Goal: Task Accomplishment & Management: Manage account settings

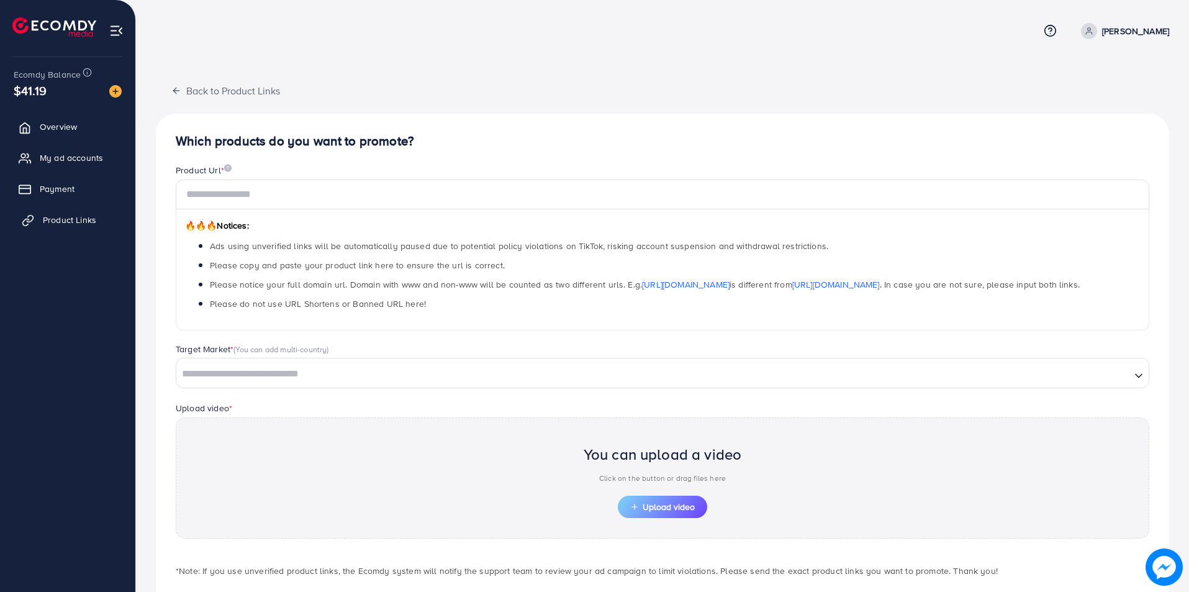
click at [63, 216] on span "Product Links" at bounding box center [69, 220] width 53 height 12
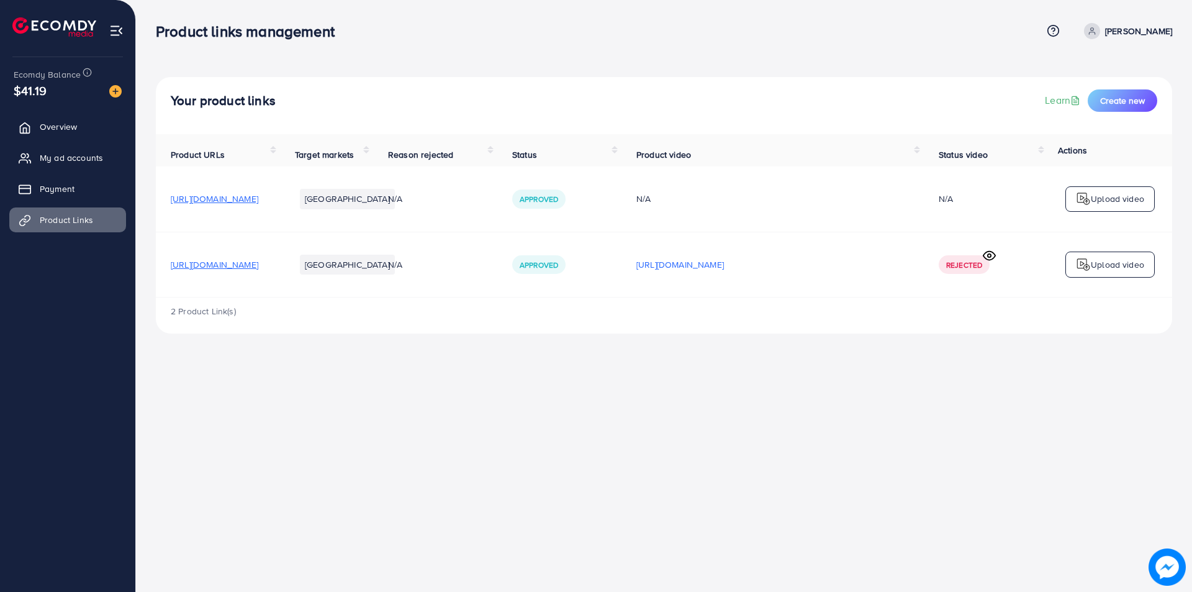
click at [986, 256] on icon at bounding box center [989, 255] width 12 height 9
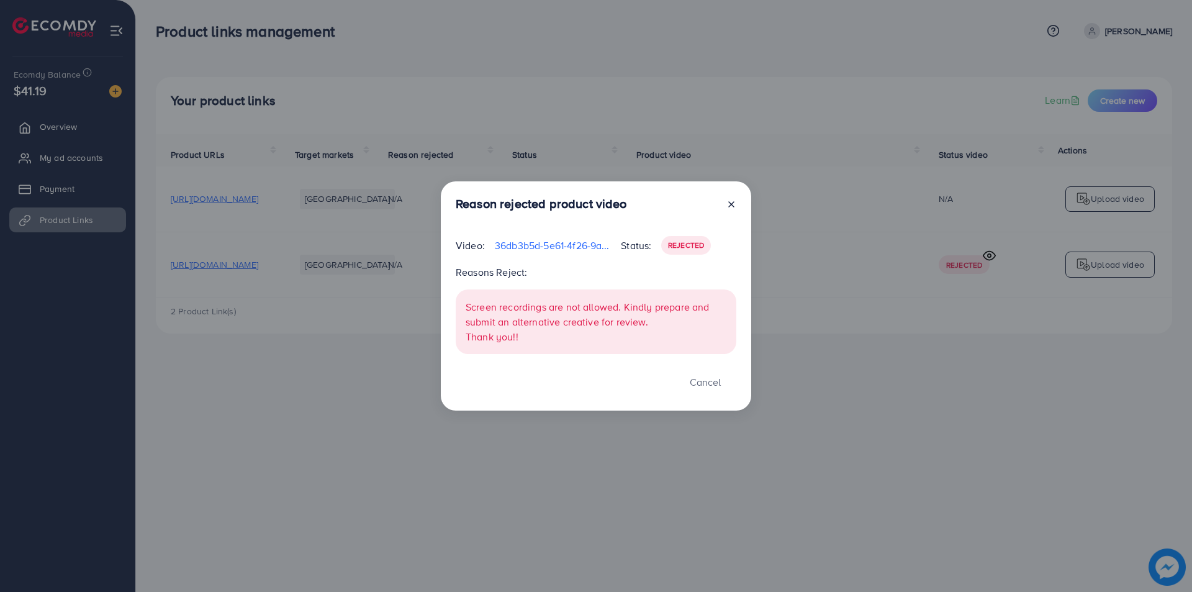
click at [728, 202] on icon at bounding box center [731, 204] width 10 height 10
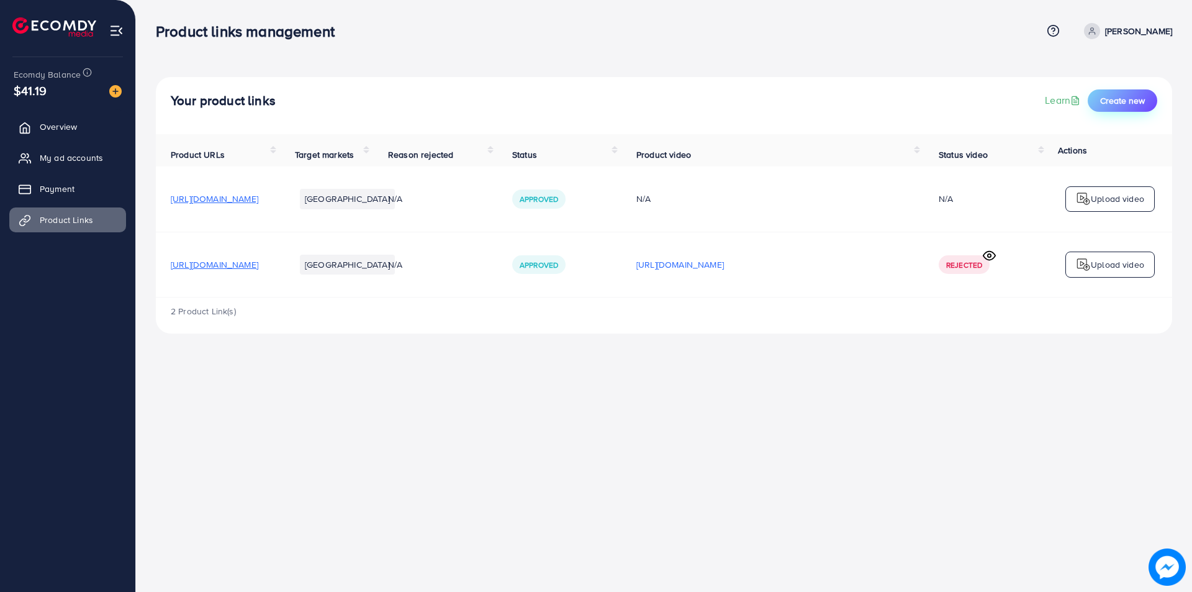
click at [1121, 100] on span "Create new" at bounding box center [1122, 100] width 45 height 12
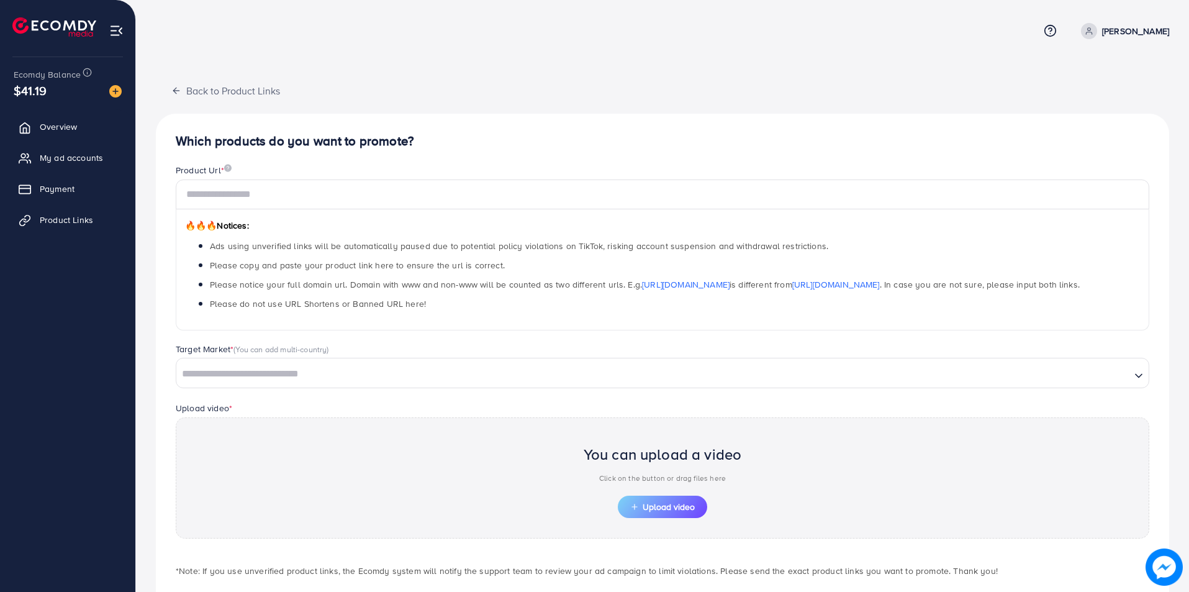
click at [307, 373] on input "Search for option" at bounding box center [654, 373] width 952 height 19
click at [322, 194] on input "text" at bounding box center [662, 194] width 973 height 30
paste input "**********"
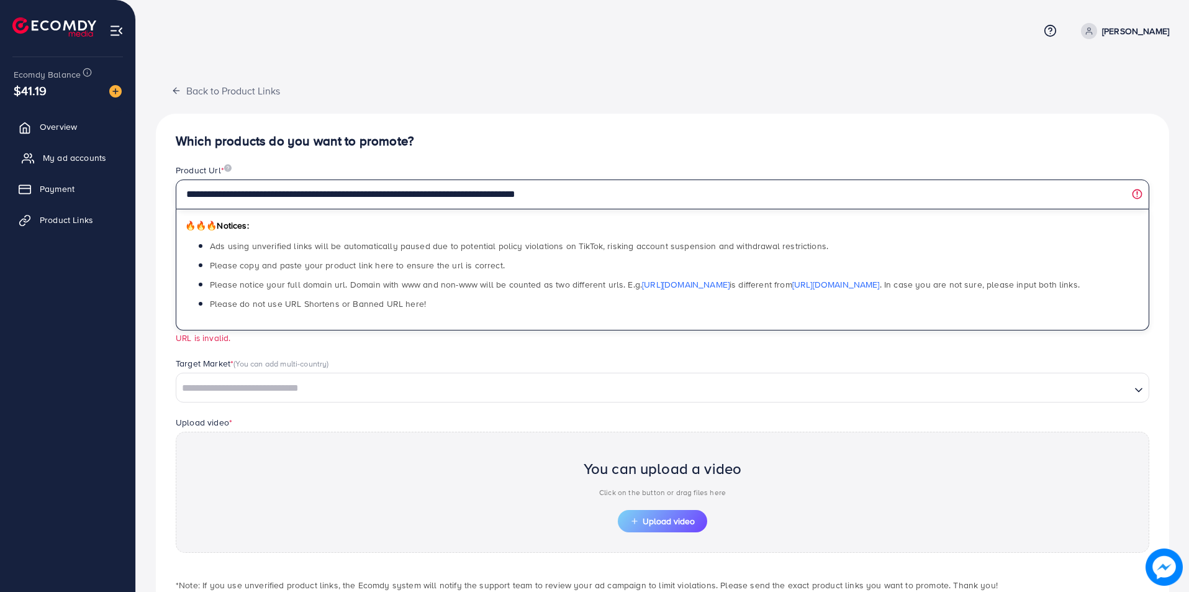
drag, startPoint x: 589, startPoint y: 200, endPoint x: 46, endPoint y: 153, distance: 545.1
click at [46, 153] on div "**********" at bounding box center [594, 334] width 1189 height 669
paste input "text"
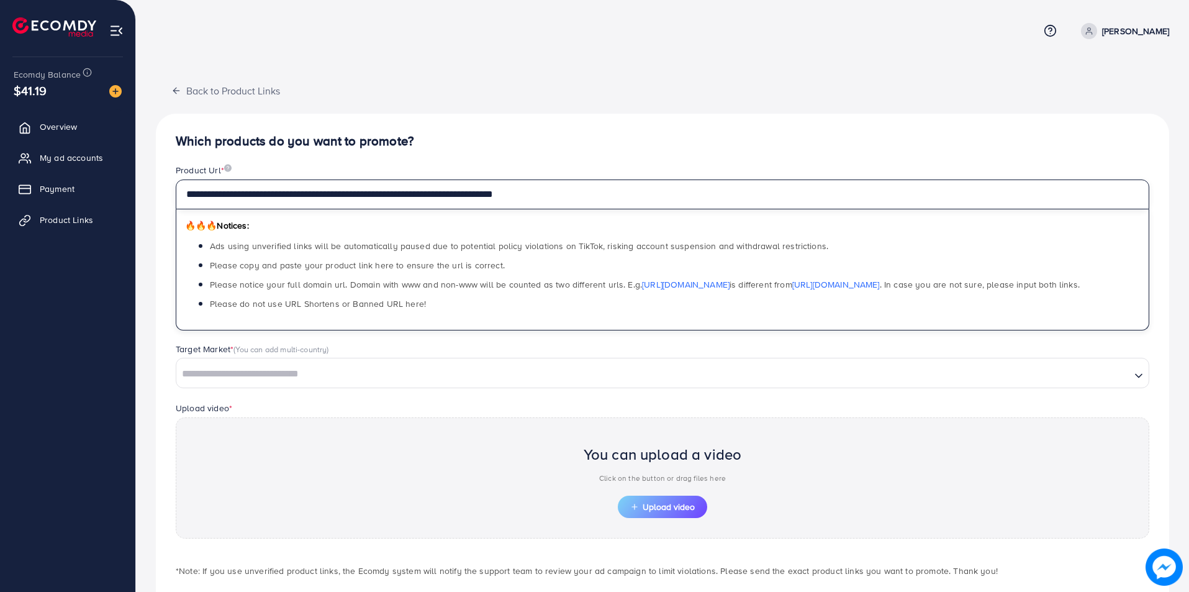
type input "**********"
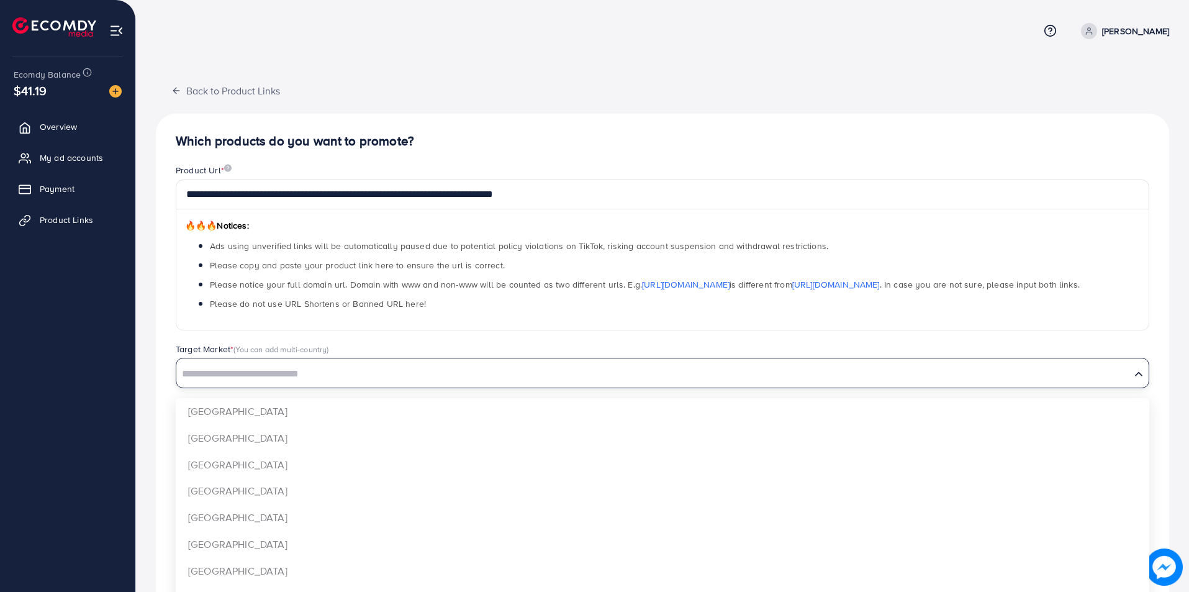
click at [277, 374] on input "Search for option" at bounding box center [654, 373] width 952 height 19
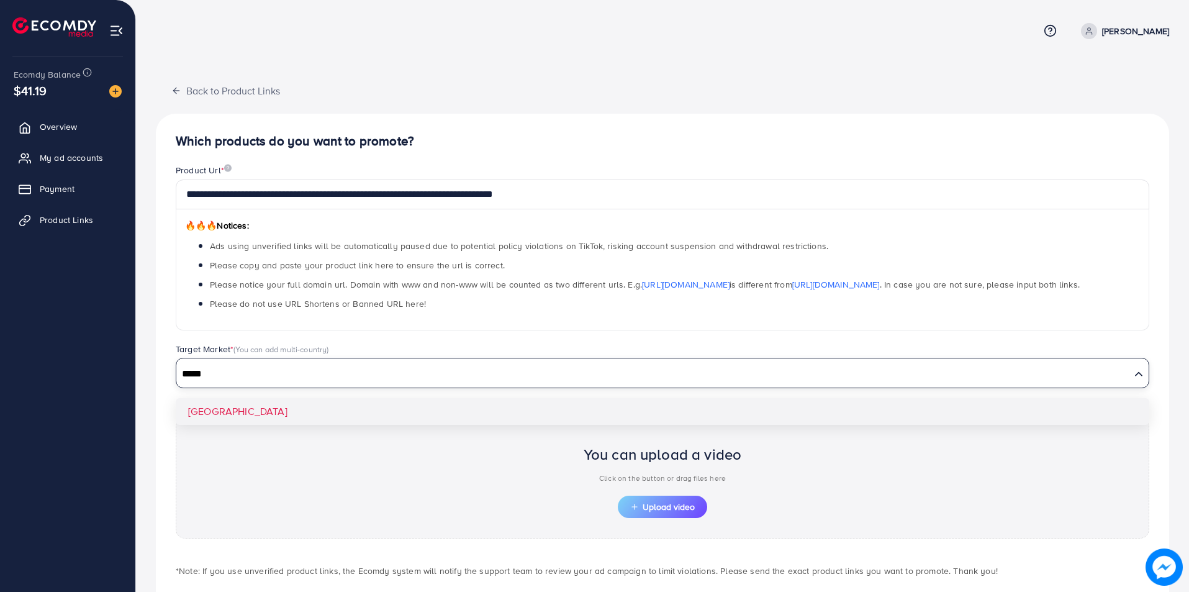
type input "*****"
drag, startPoint x: 241, startPoint y: 407, endPoint x: 312, endPoint y: 406, distance: 70.8
click at [245, 408] on div "**********" at bounding box center [662, 374] width 1013 height 521
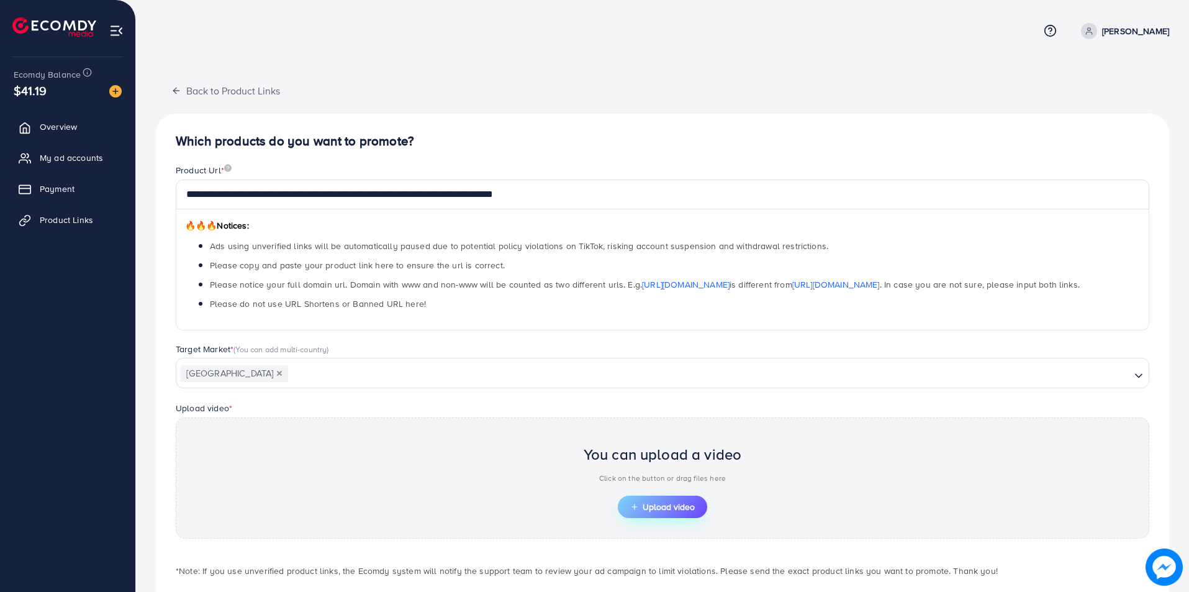
click at [658, 509] on span "Upload video" at bounding box center [662, 506] width 65 height 9
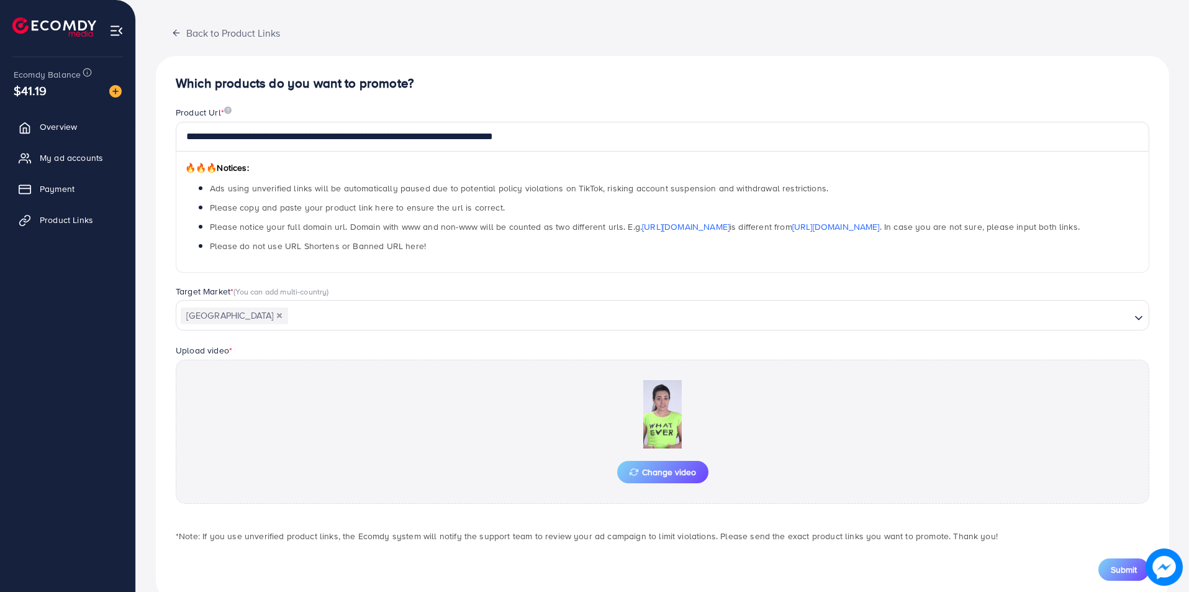
scroll to position [86, 0]
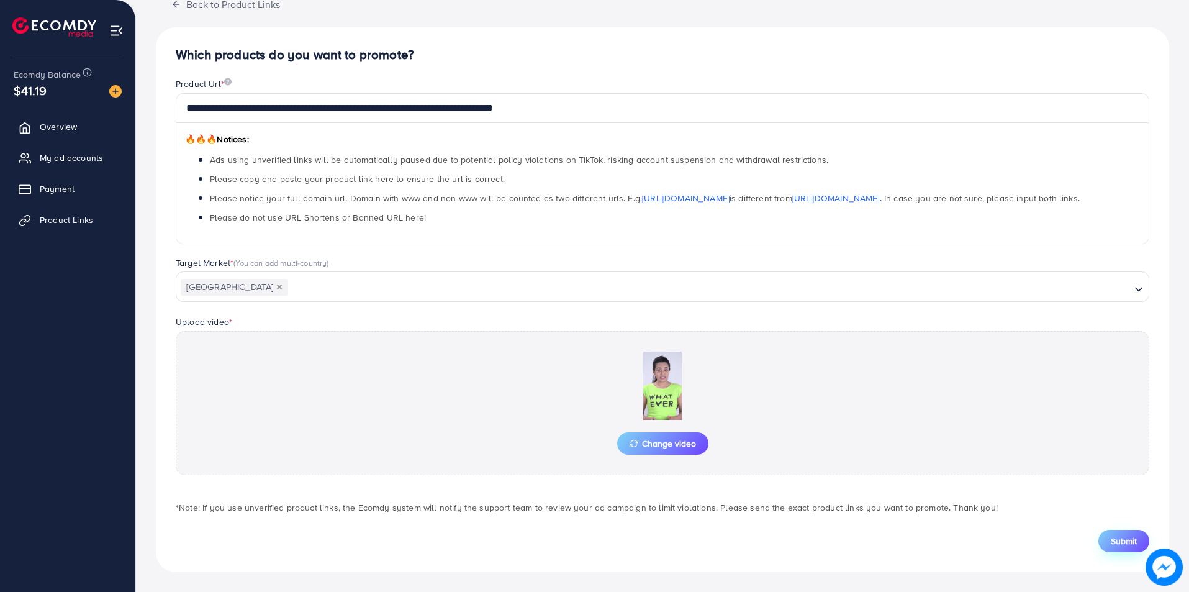
click at [1129, 546] on span "Submit" at bounding box center [1123, 540] width 26 height 12
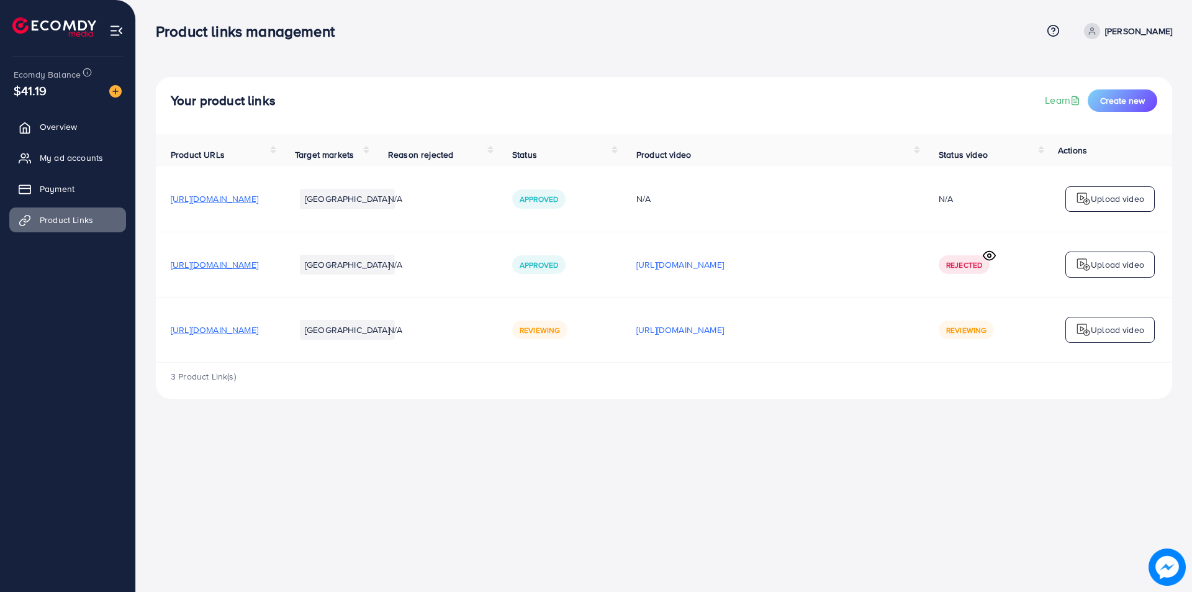
click at [989, 260] on icon at bounding box center [989, 255] width 13 height 13
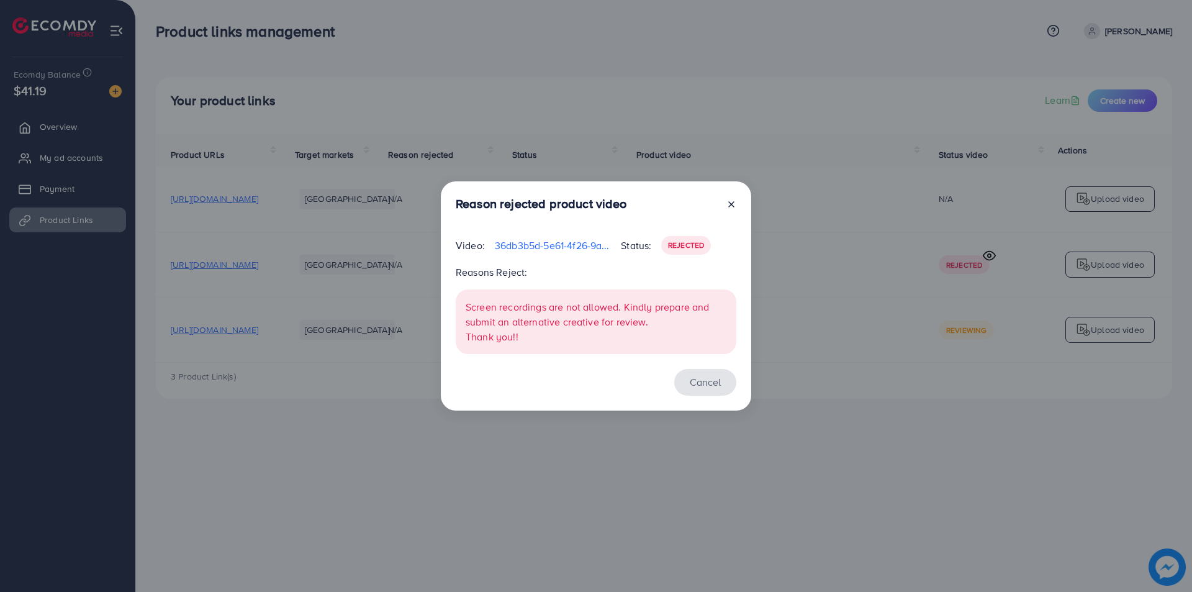
click at [699, 369] on button "Cancel" at bounding box center [705, 382] width 62 height 27
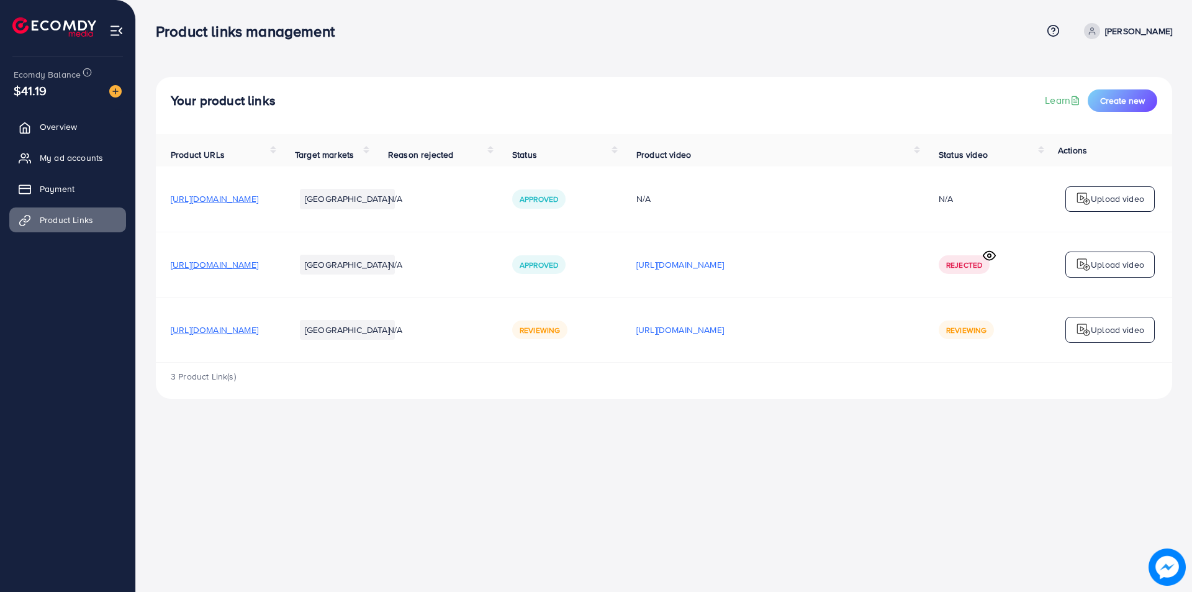
click at [992, 257] on icon at bounding box center [989, 255] width 13 height 13
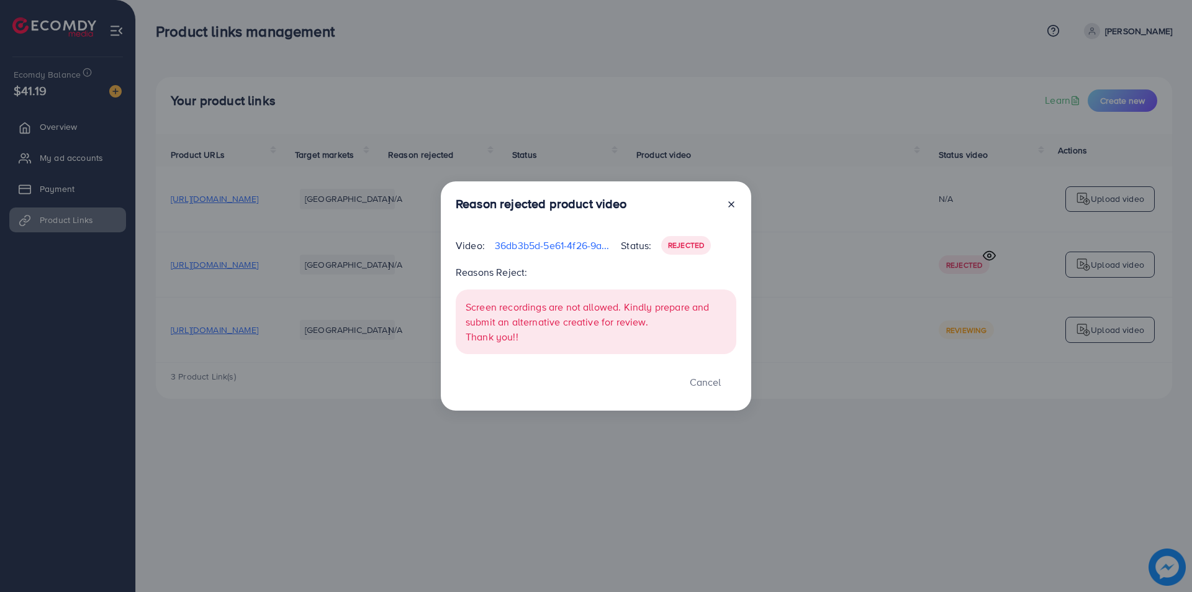
click at [991, 258] on div "Reason rejected product video Video: 36db3b5d-5e61-4f26-9a57-3b2ae2572320-17593…" at bounding box center [596, 296] width 1192 height 592
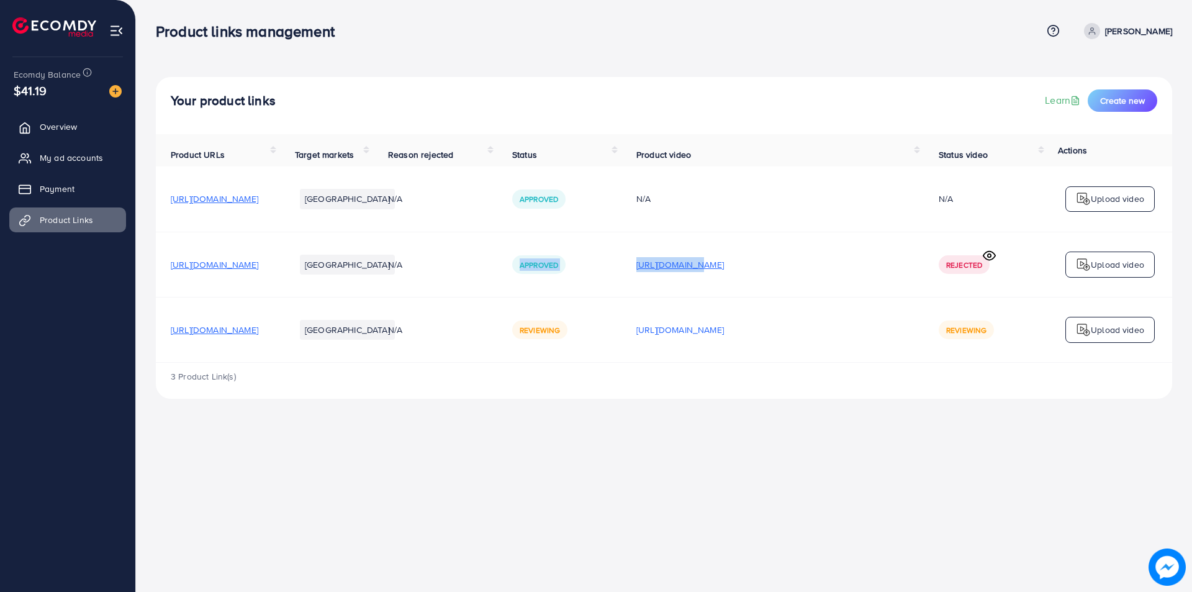
drag, startPoint x: 603, startPoint y: 272, endPoint x: 761, endPoint y: 268, distance: 157.7
click at [761, 268] on tr "https://bayaprints.com/collections/3pc-linen-25 Pakistan N/A Approved https://f…" at bounding box center [664, 264] width 1016 height 65
click at [789, 230] on td "N/A" at bounding box center [772, 198] width 302 height 65
click at [724, 331] on p "[URL][DOMAIN_NAME]" at bounding box center [680, 329] width 88 height 15
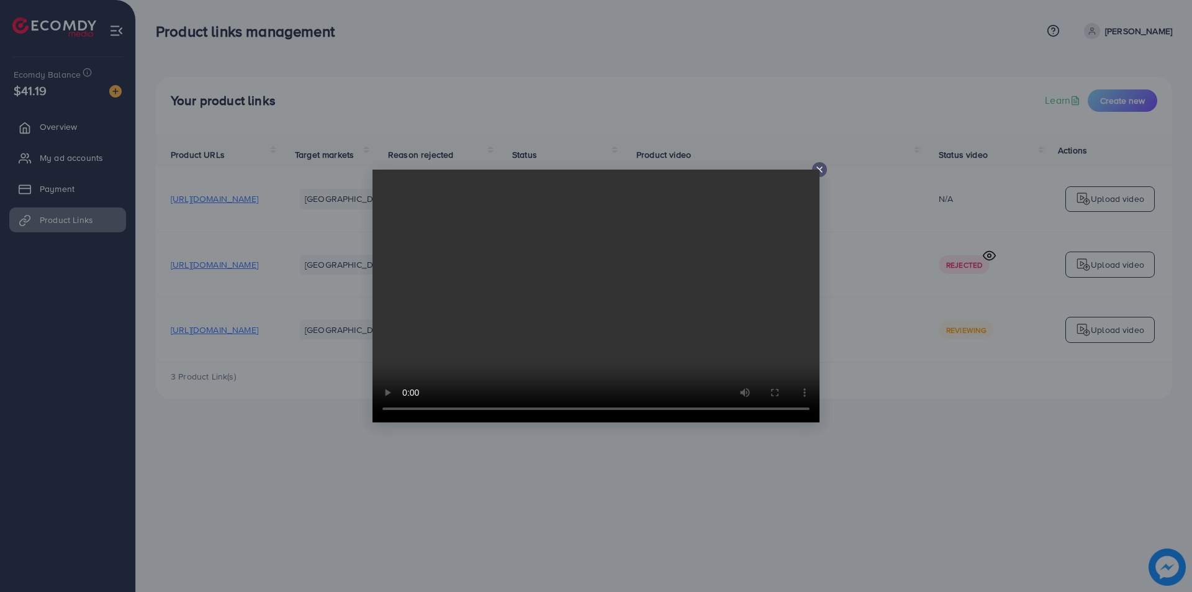
click at [819, 169] on icon at bounding box center [819, 169] width 10 height 10
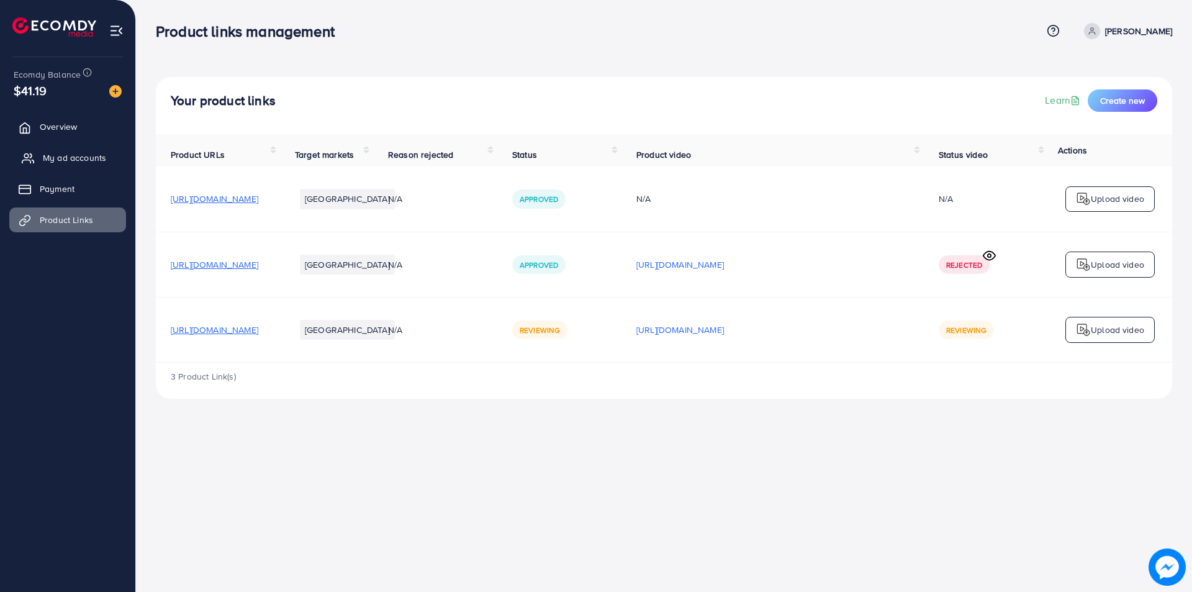
click at [91, 159] on span "My ad accounts" at bounding box center [74, 157] width 63 height 12
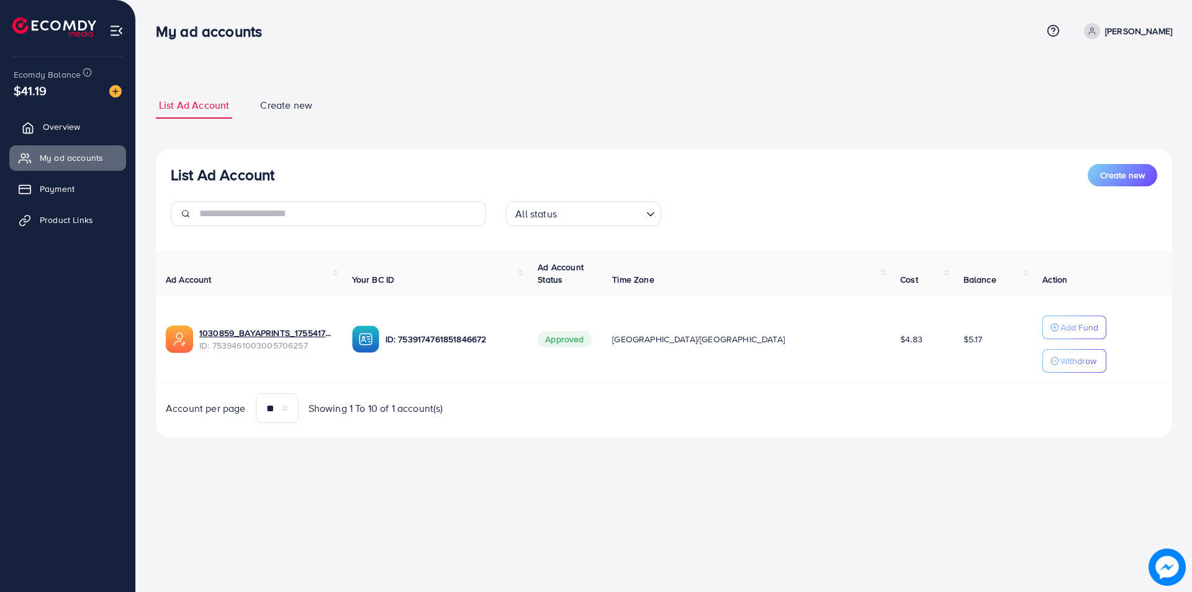
click at [61, 119] on link "Overview" at bounding box center [67, 126] width 117 height 25
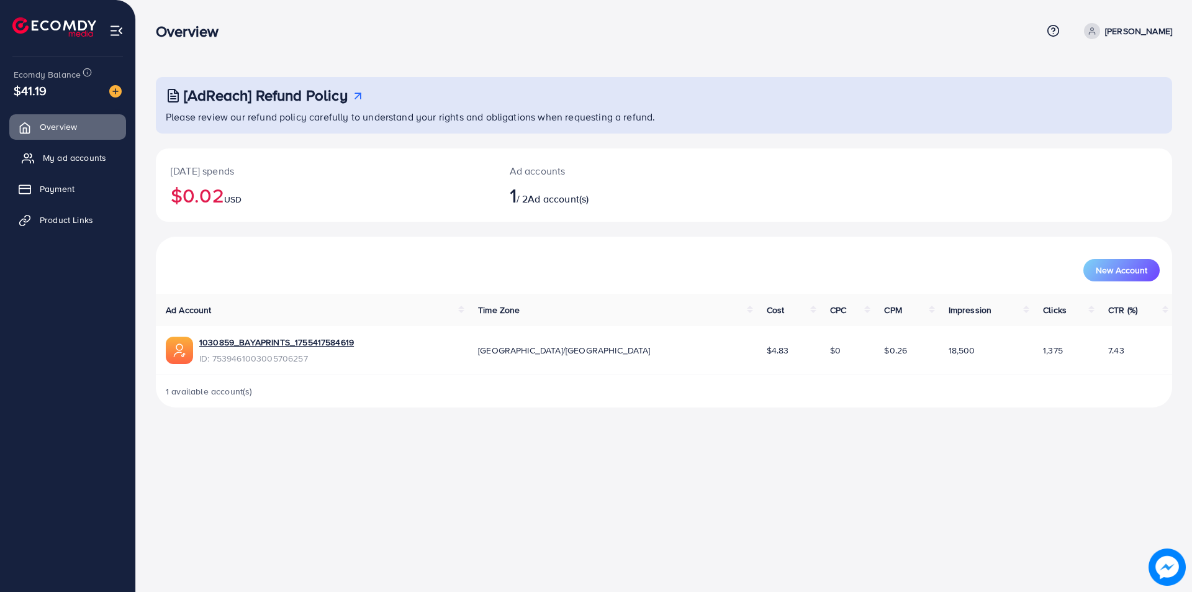
click at [63, 166] on link "My ad accounts" at bounding box center [67, 157] width 117 height 25
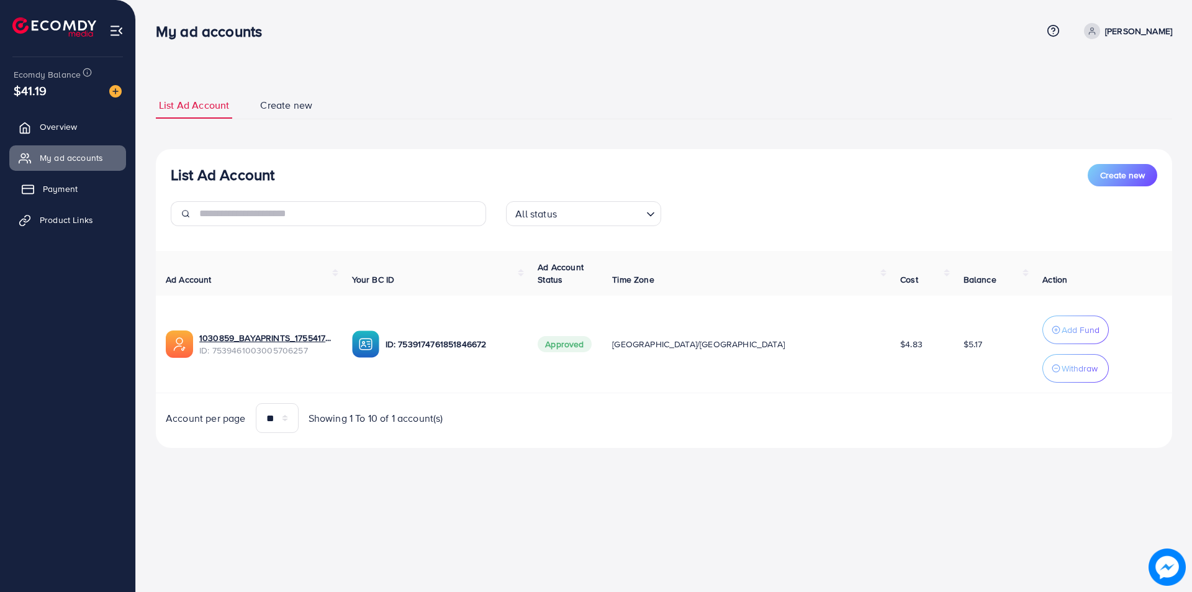
click at [95, 190] on link "Payment" at bounding box center [67, 188] width 117 height 25
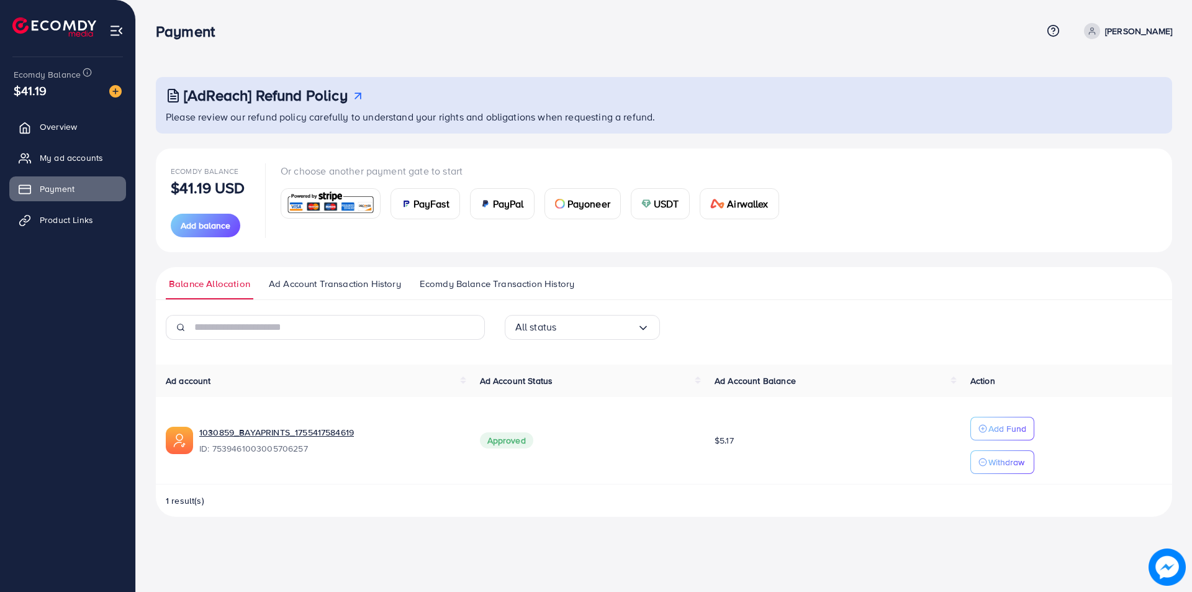
click at [70, 141] on ul "Overview My ad accounts Payment Product Links" at bounding box center [67, 177] width 135 height 137
click at [69, 133] on span "Overview" at bounding box center [61, 126] width 37 height 12
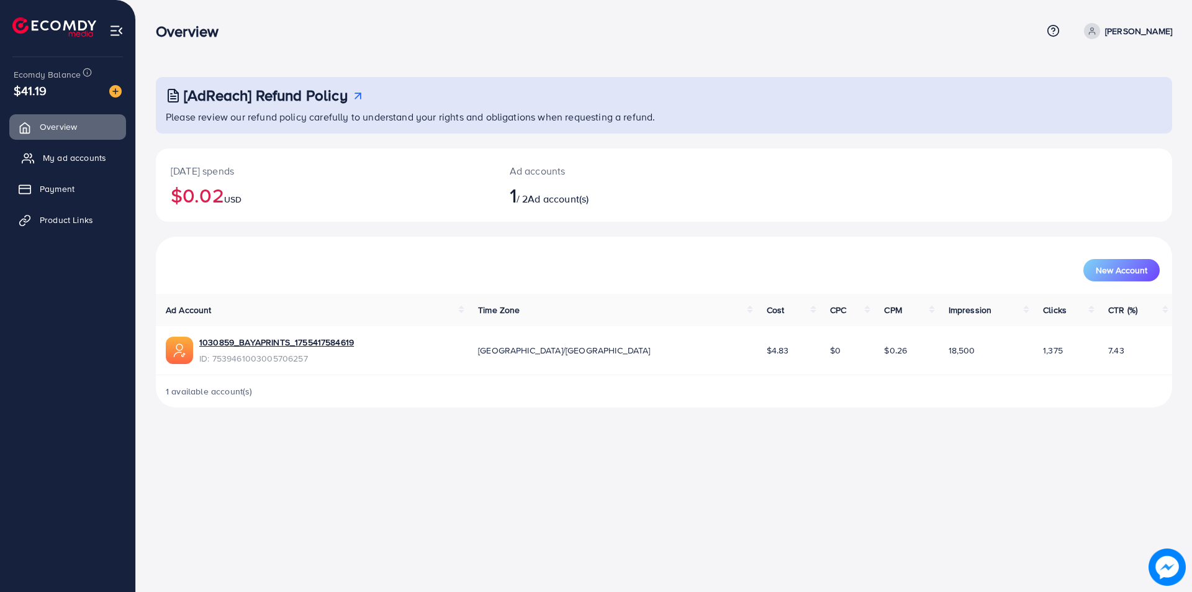
click at [63, 155] on span "My ad accounts" at bounding box center [74, 157] width 63 height 12
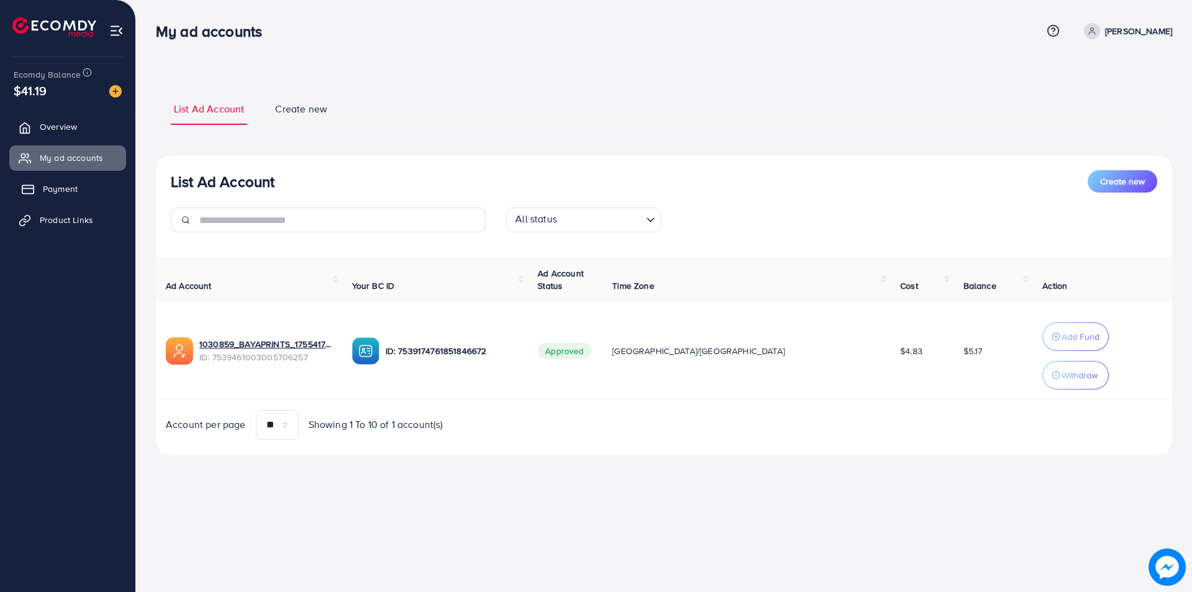
click at [81, 179] on link "Payment" at bounding box center [67, 188] width 117 height 25
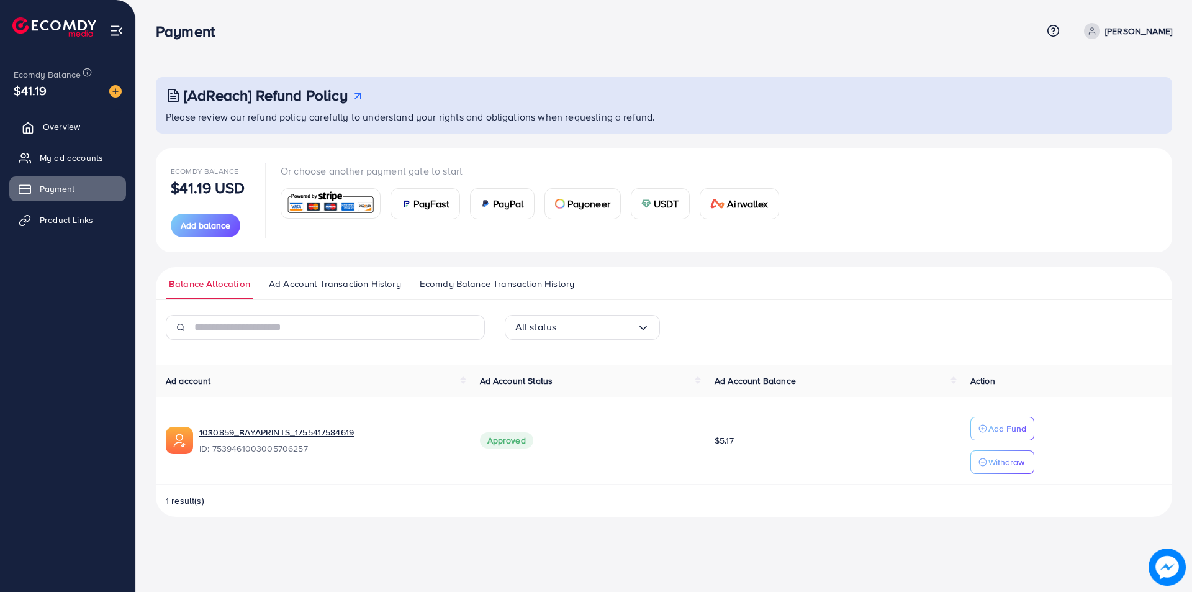
click at [42, 130] on link "Overview" at bounding box center [67, 126] width 117 height 25
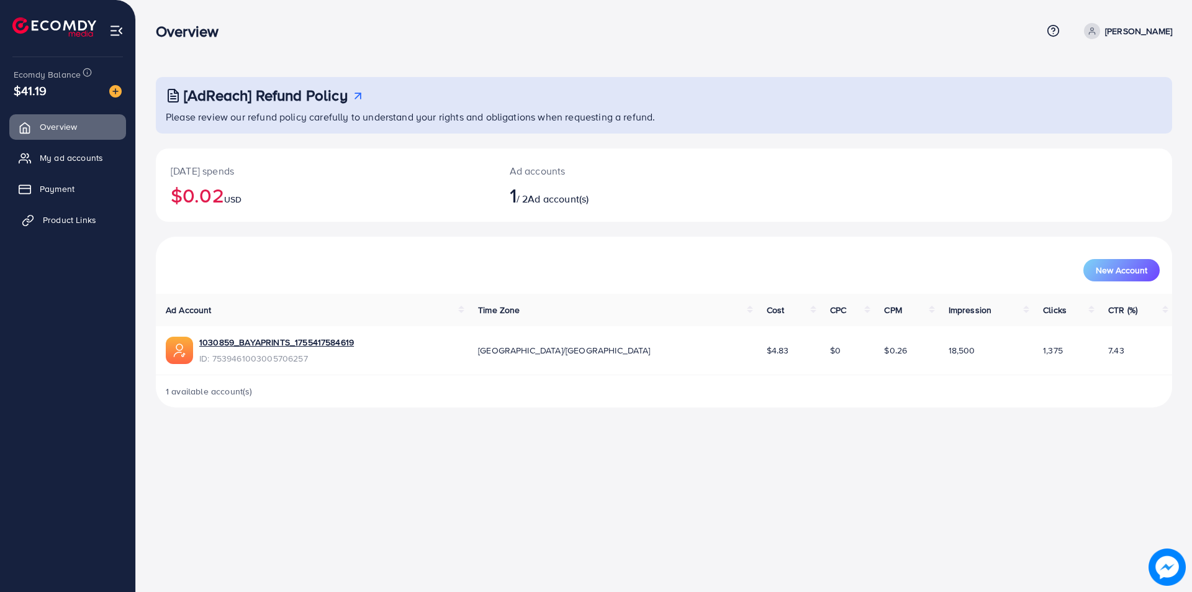
click at [48, 223] on span "Product Links" at bounding box center [69, 220] width 53 height 12
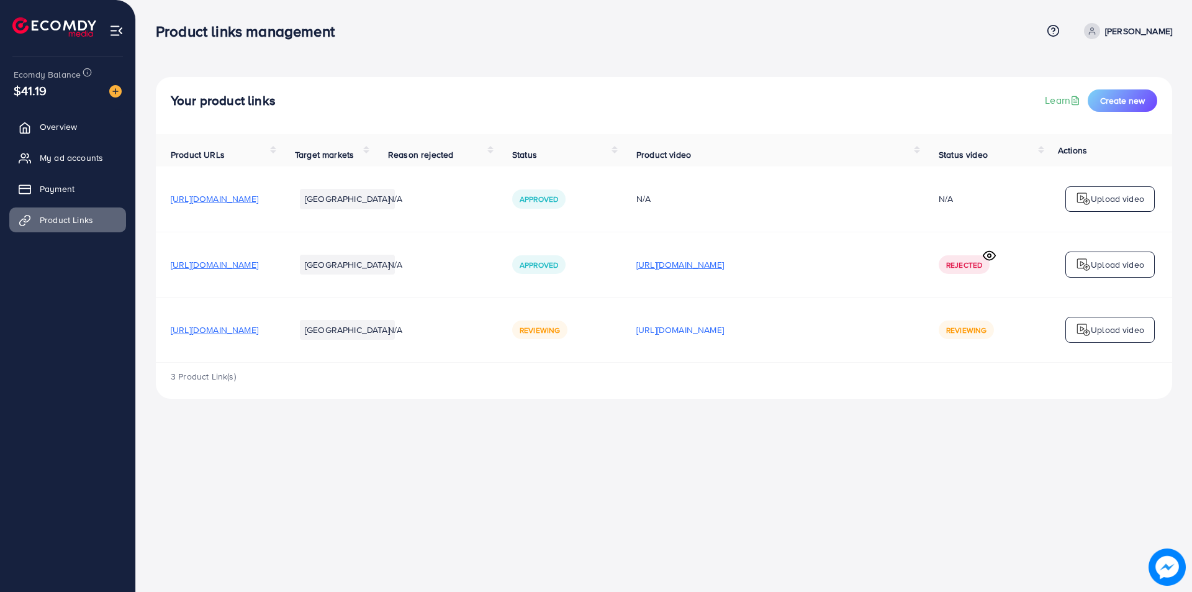
click at [724, 266] on p "[URL][DOMAIN_NAME]" at bounding box center [680, 264] width 88 height 15
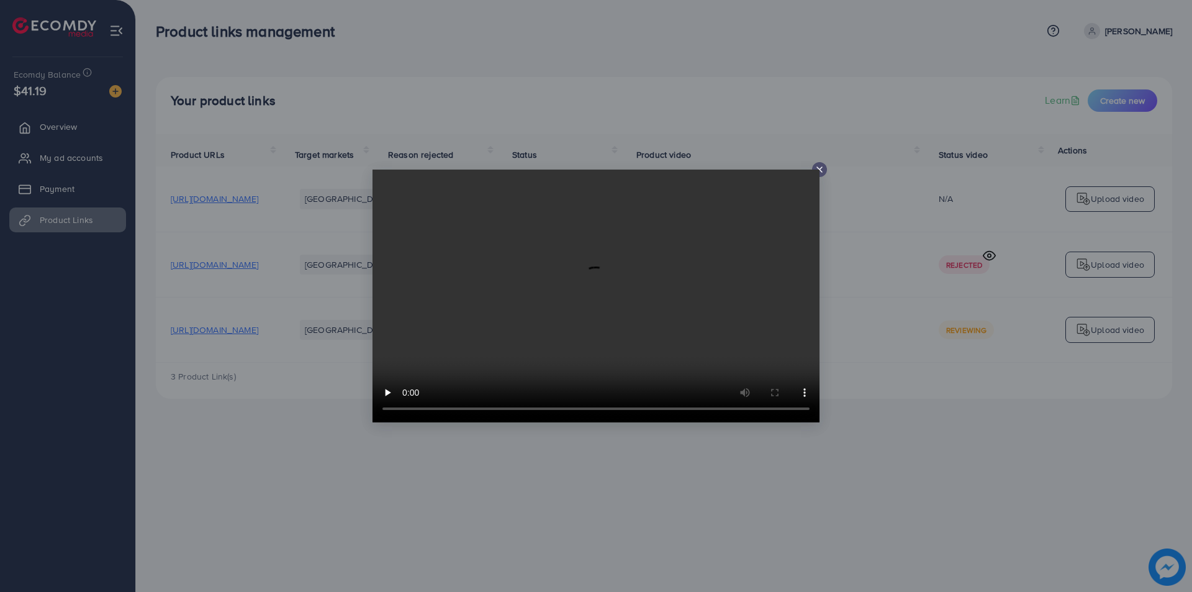
click at [823, 168] on icon at bounding box center [819, 169] width 10 height 10
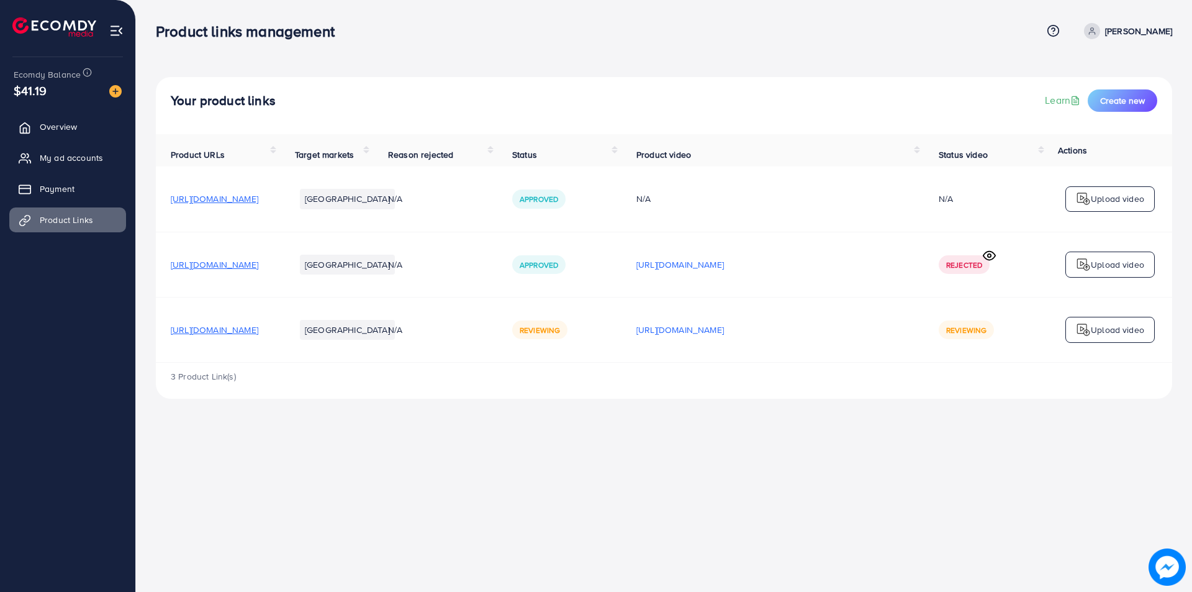
click at [258, 334] on span "[URL][DOMAIN_NAME]" at bounding box center [215, 329] width 88 height 12
click at [78, 151] on span "My ad accounts" at bounding box center [74, 157] width 63 height 12
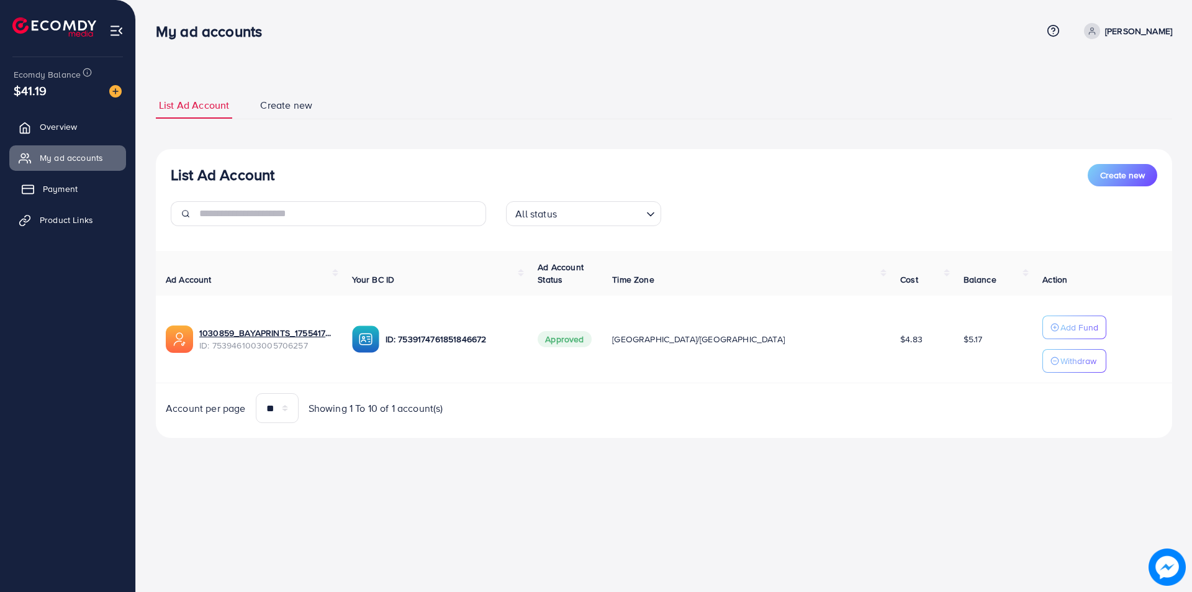
click at [104, 188] on link "Payment" at bounding box center [67, 188] width 117 height 25
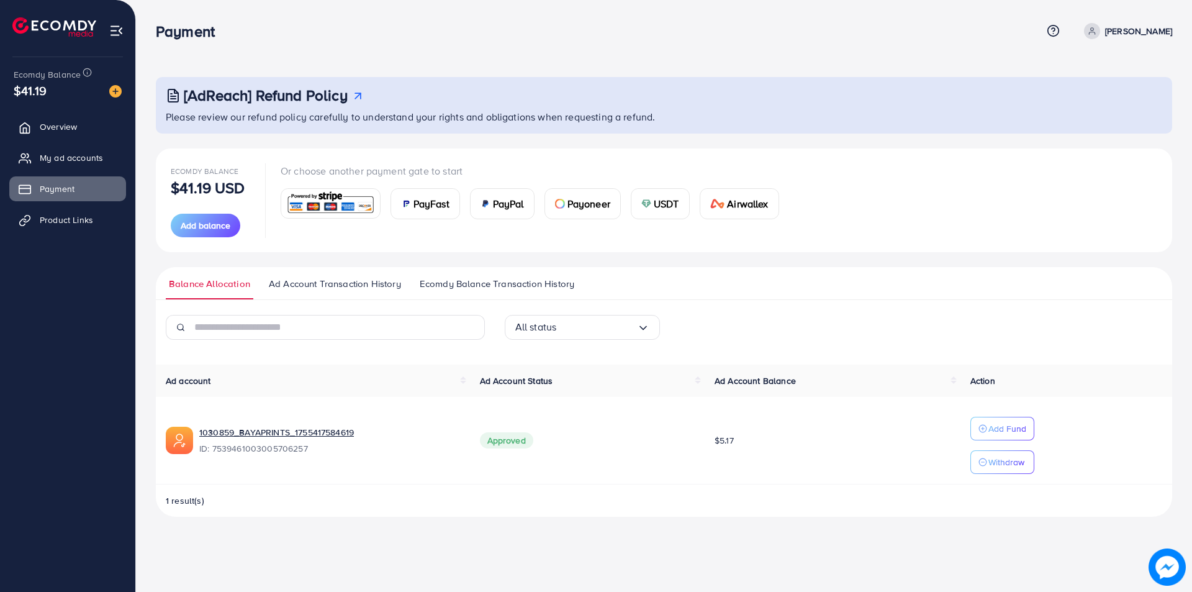
click at [297, 291] on link "Ad Account Transaction History" at bounding box center [335, 288] width 138 height 22
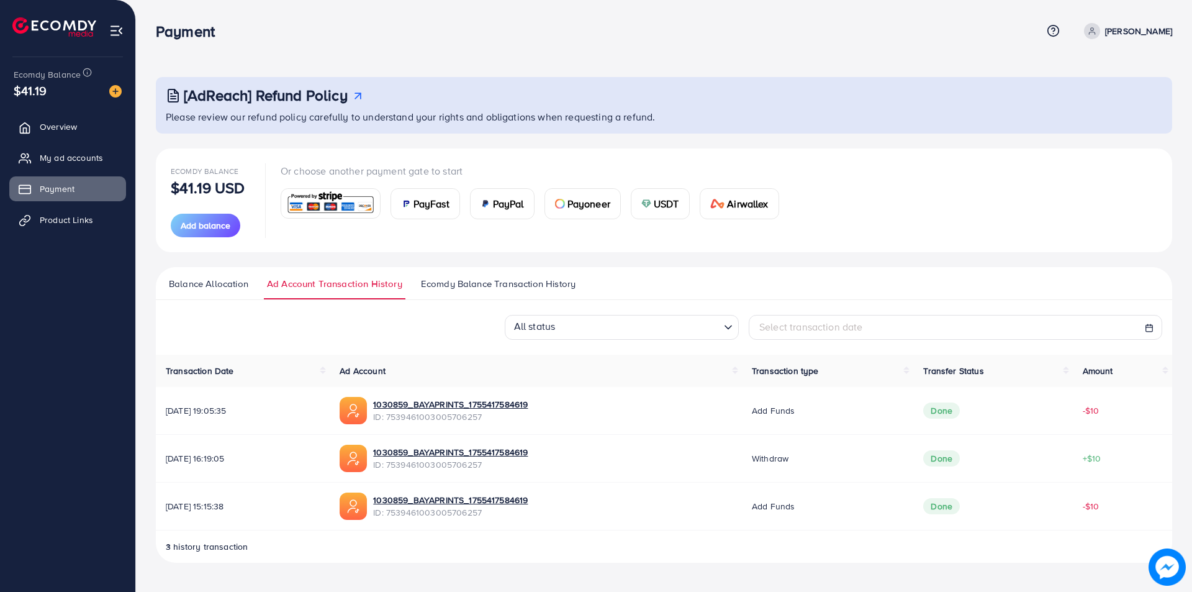
click at [513, 288] on span "Ecomdy Balance Transaction History" at bounding box center [498, 284] width 155 height 14
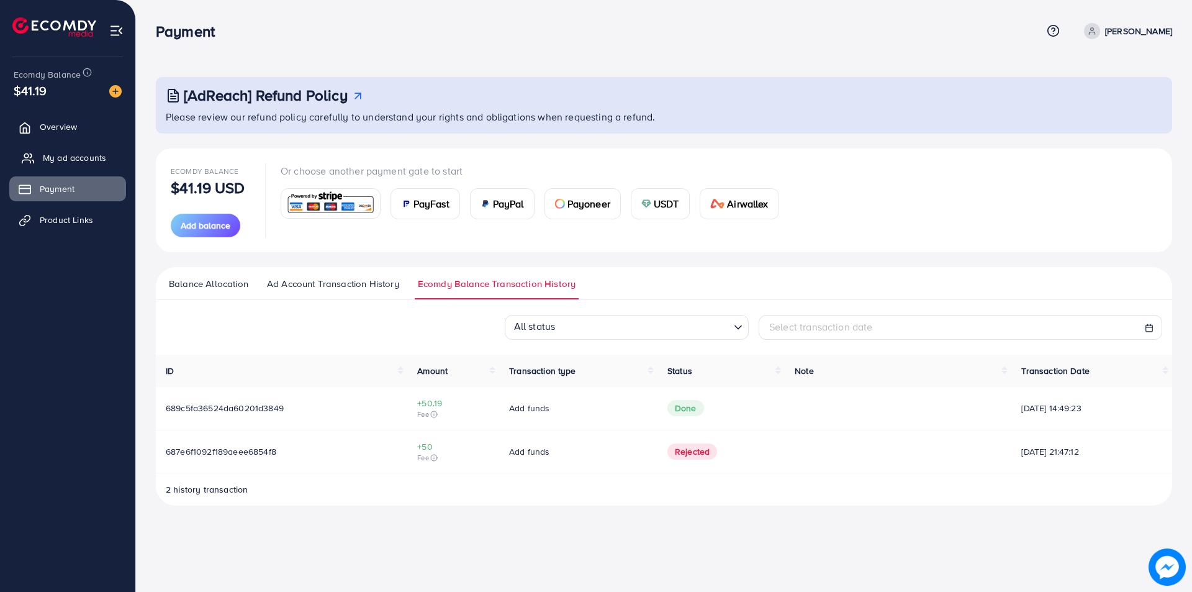
click at [101, 158] on span "My ad accounts" at bounding box center [74, 157] width 63 height 12
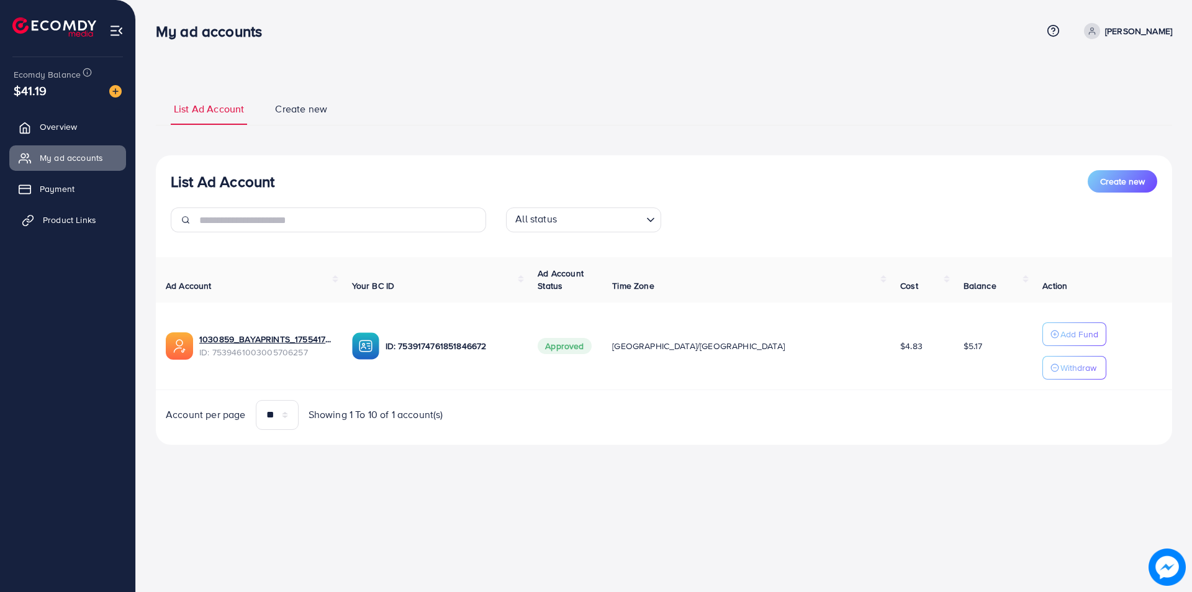
click at [71, 219] on span "Product Links" at bounding box center [69, 220] width 53 height 12
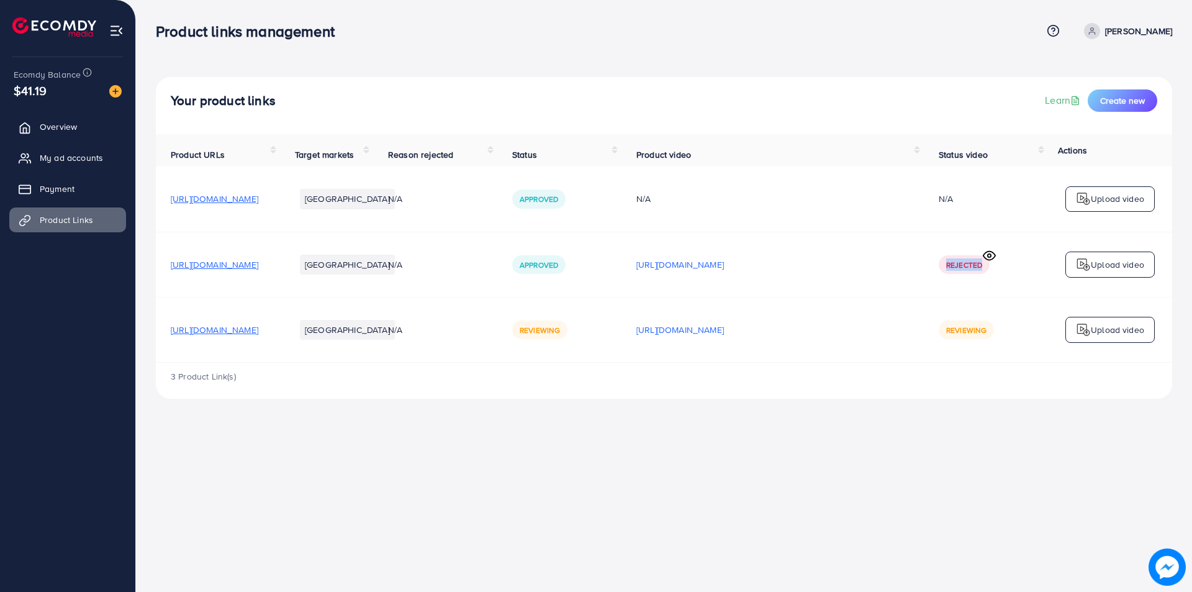
drag, startPoint x: 986, startPoint y: 261, endPoint x: 965, endPoint y: 284, distance: 31.2
click at [962, 284] on td "Rejected" at bounding box center [986, 264] width 124 height 65
click at [1099, 272] on p "Upload video" at bounding box center [1117, 264] width 53 height 15
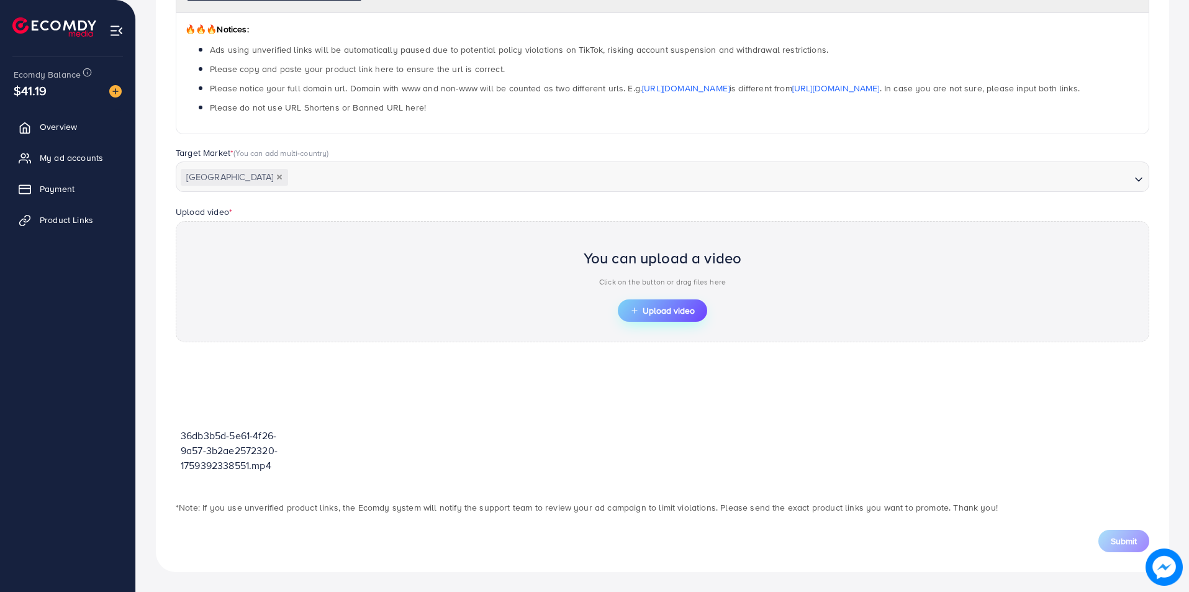
click at [642, 310] on span "Upload video" at bounding box center [662, 310] width 65 height 9
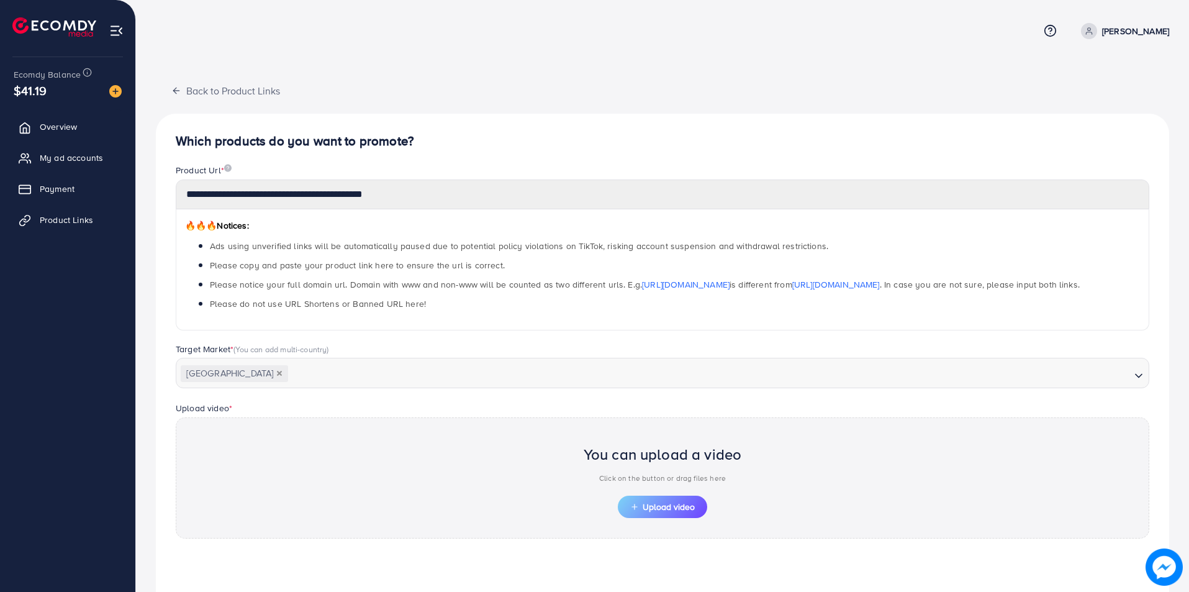
scroll to position [124, 0]
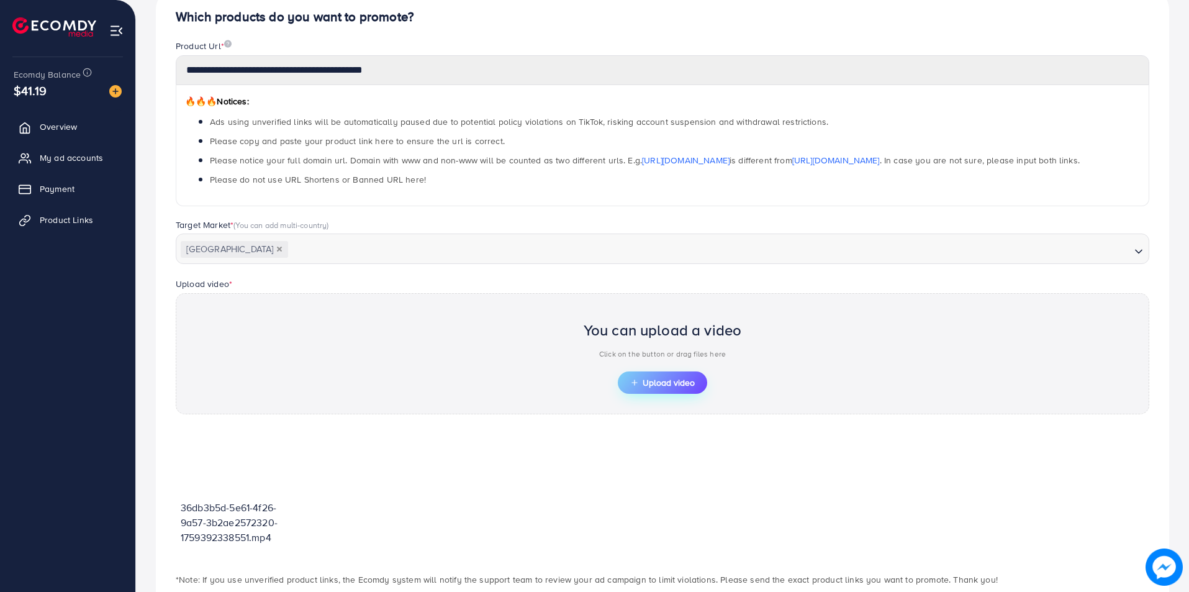
drag, startPoint x: 687, startPoint y: 382, endPoint x: 642, endPoint y: 376, distance: 45.1
click at [632, 374] on button "Upload video" at bounding box center [662, 382] width 89 height 22
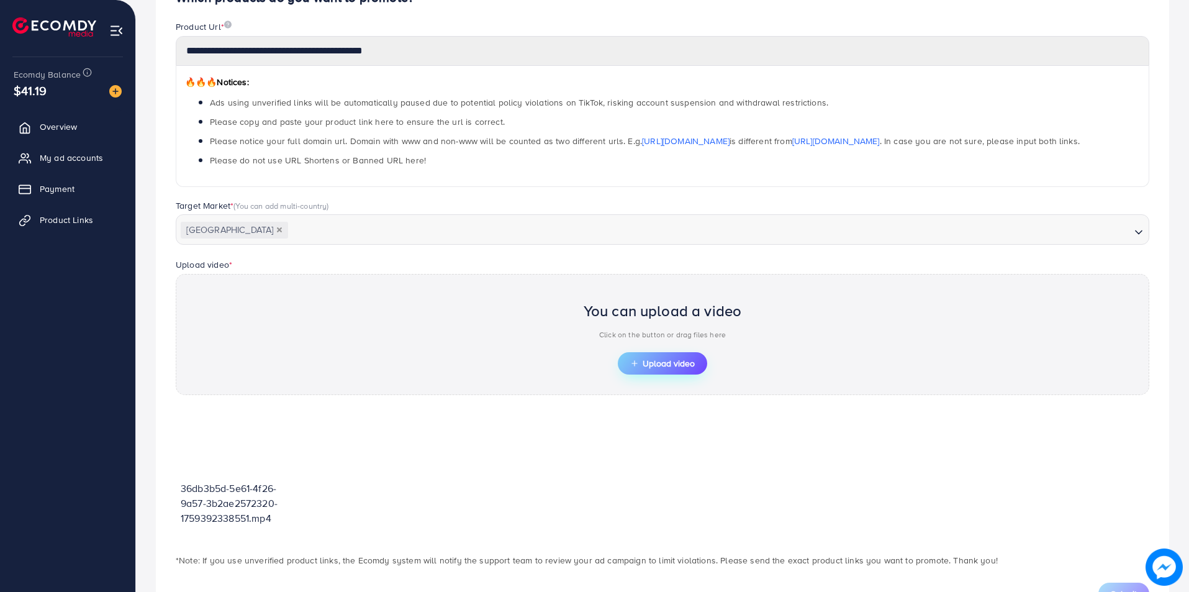
scroll to position [72, 0]
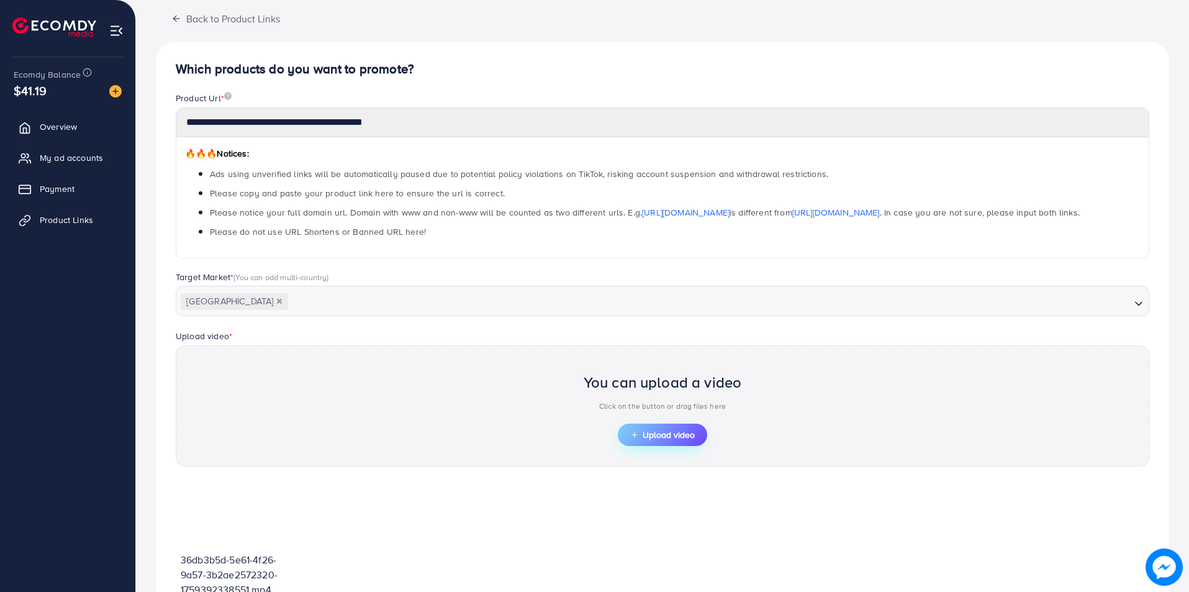
click at [657, 428] on button "Upload video" at bounding box center [662, 434] width 89 height 22
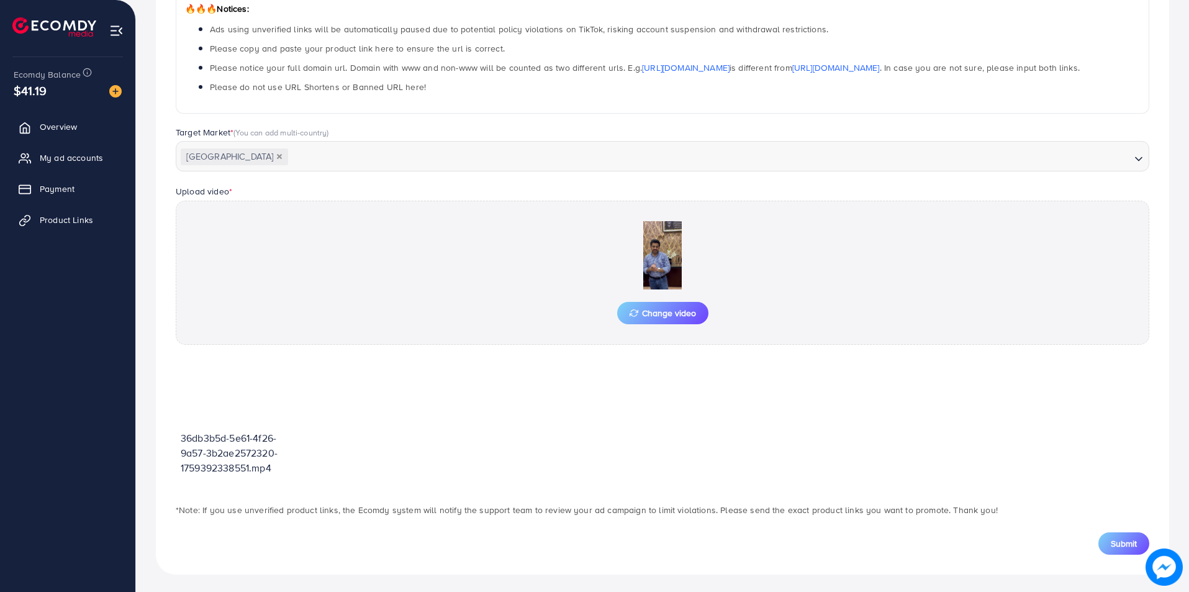
scroll to position [219, 0]
click at [1137, 538] on button "Submit" at bounding box center [1123, 540] width 51 height 22
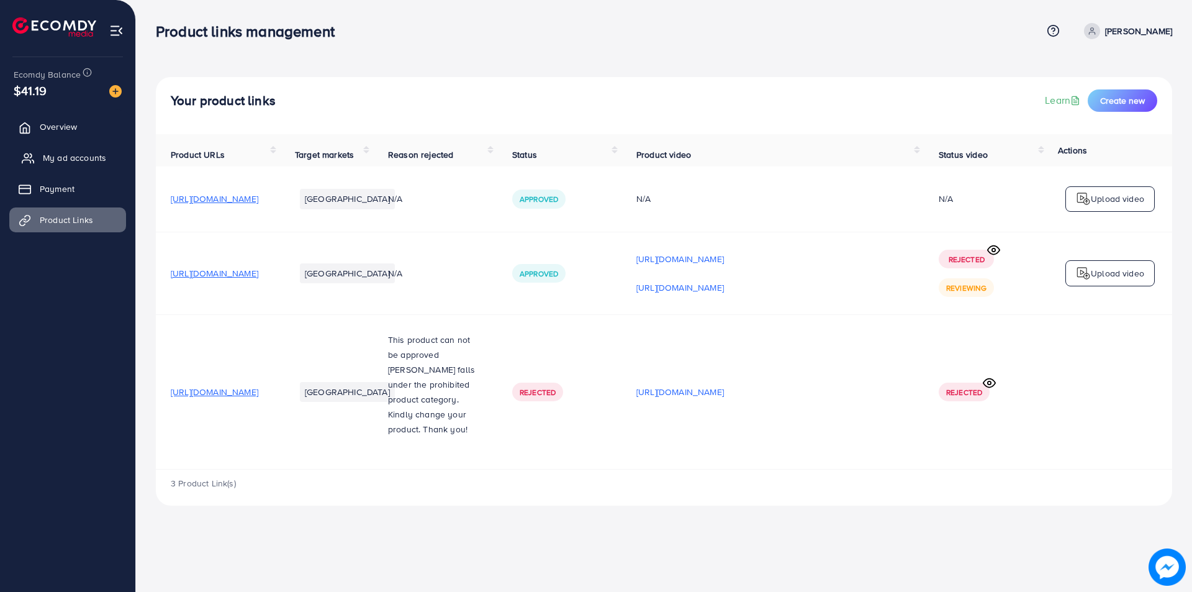
click at [83, 161] on span "My ad accounts" at bounding box center [74, 157] width 63 height 12
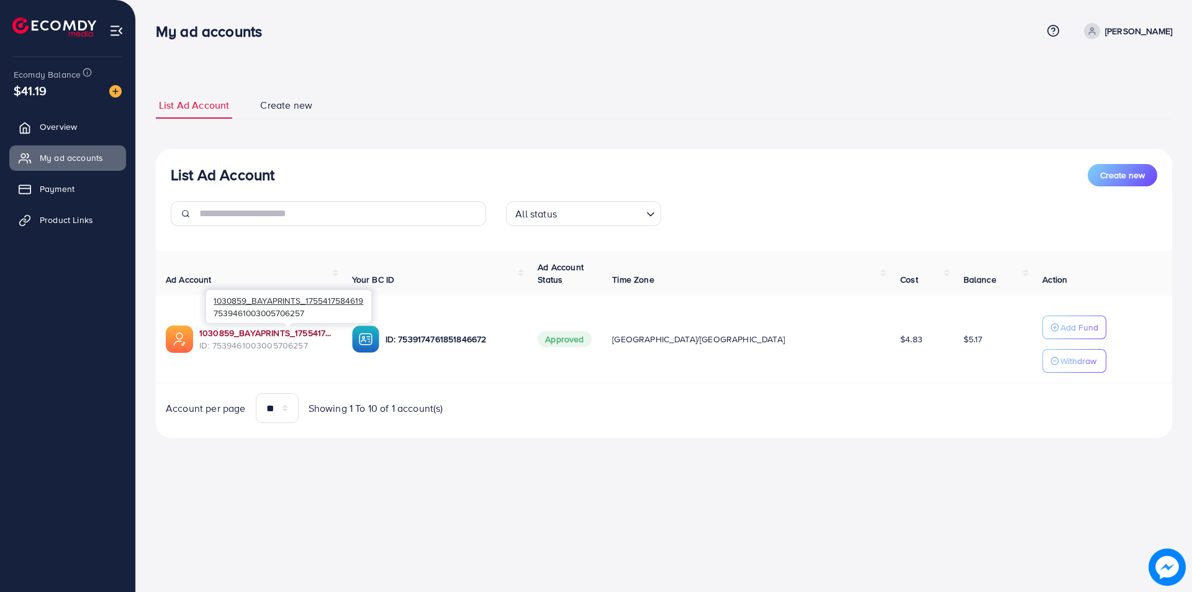
click at [300, 334] on link "1030859_BAYAPRINTS_1755417584619" at bounding box center [265, 332] width 133 height 12
click at [71, 227] on link "Product Links" at bounding box center [67, 219] width 117 height 25
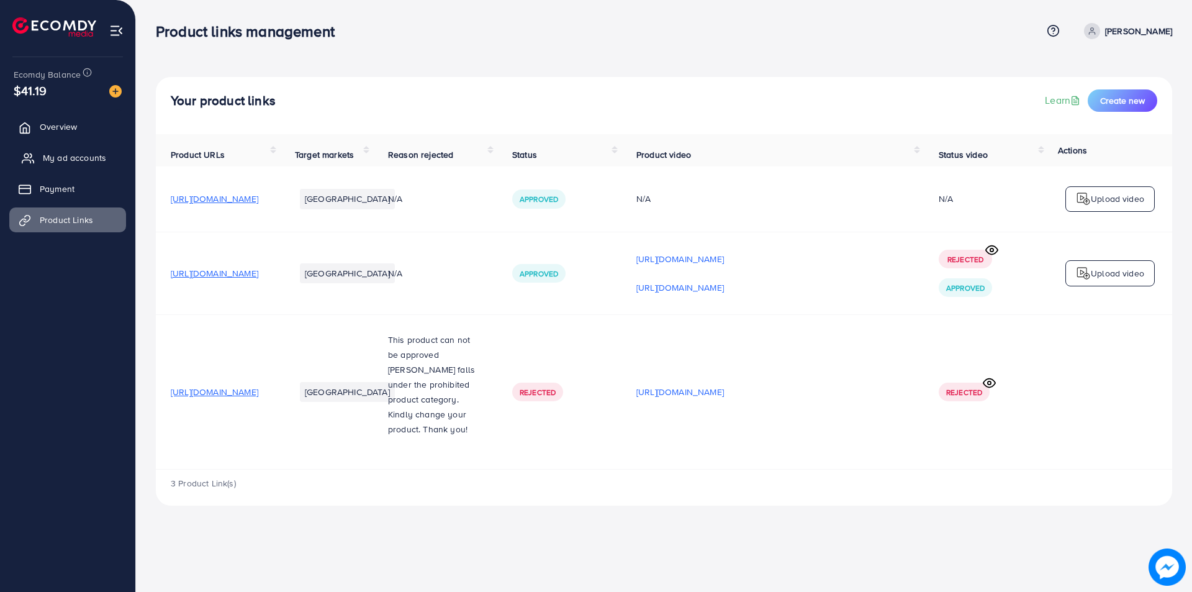
click at [71, 157] on span "My ad accounts" at bounding box center [74, 157] width 63 height 12
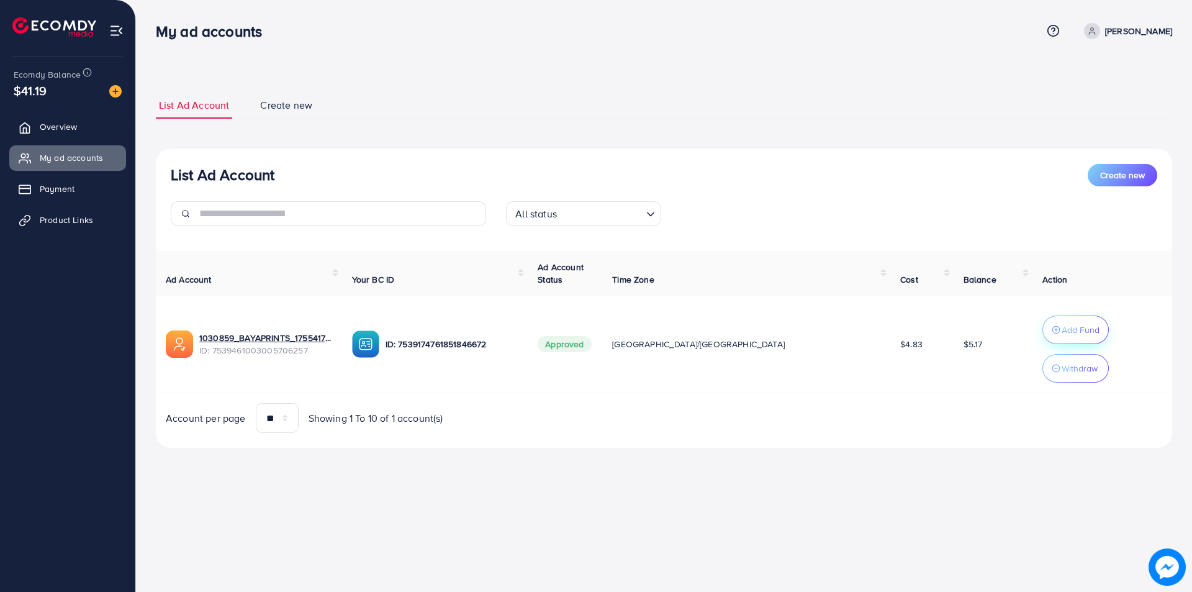
click at [1061, 336] on p "Add Fund" at bounding box center [1080, 329] width 38 height 15
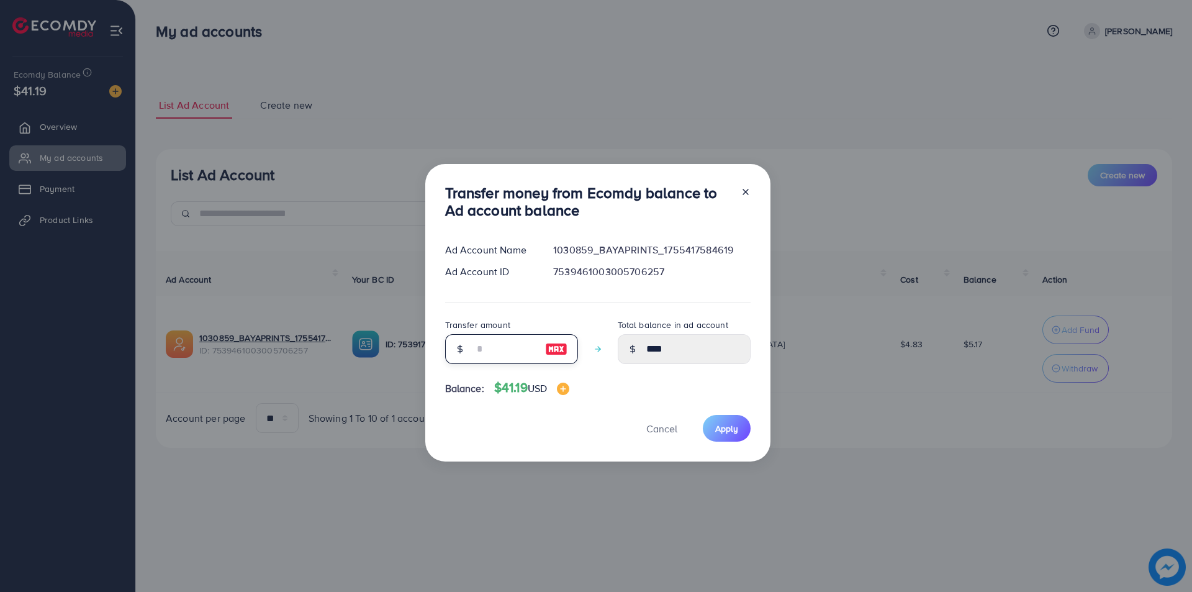
click at [479, 357] on input "number" at bounding box center [505, 349] width 62 height 30
type input "*"
type input "*****"
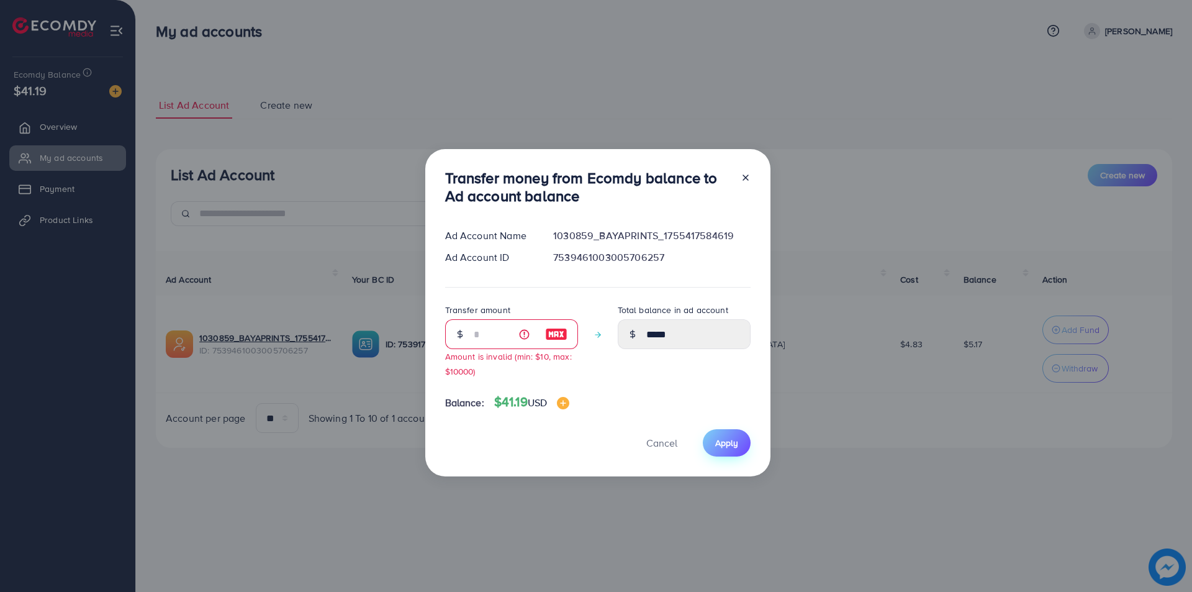
click at [730, 445] on span "Apply" at bounding box center [726, 442] width 23 height 12
click at [468, 332] on div "*" at bounding box center [511, 334] width 133 height 30
type input "*"
type input "****"
type input "**"
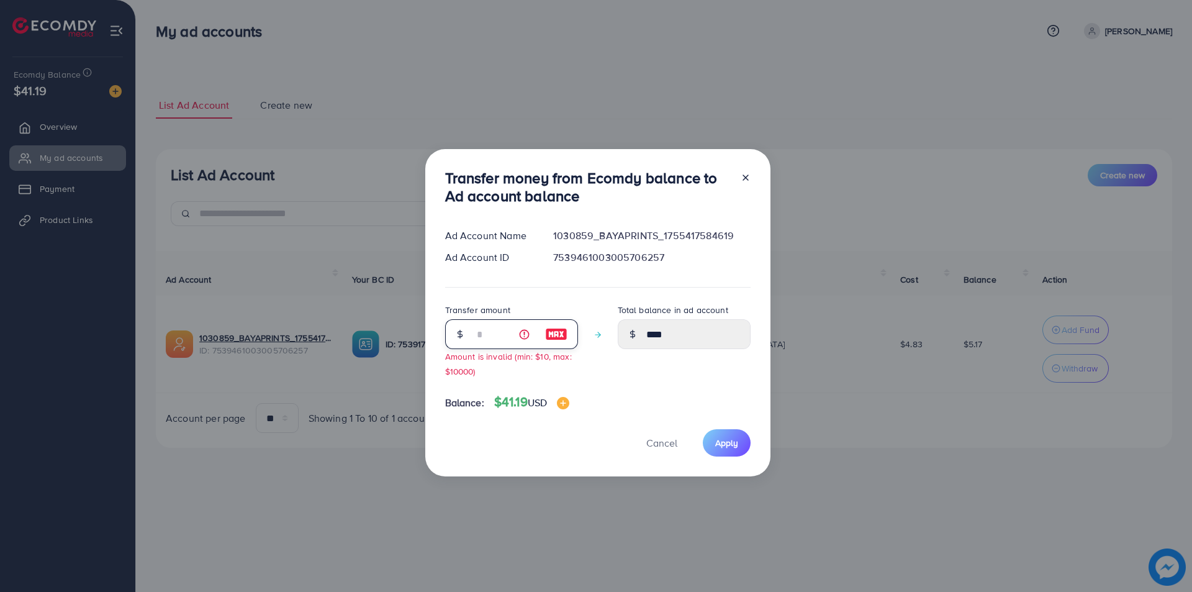
type input "*****"
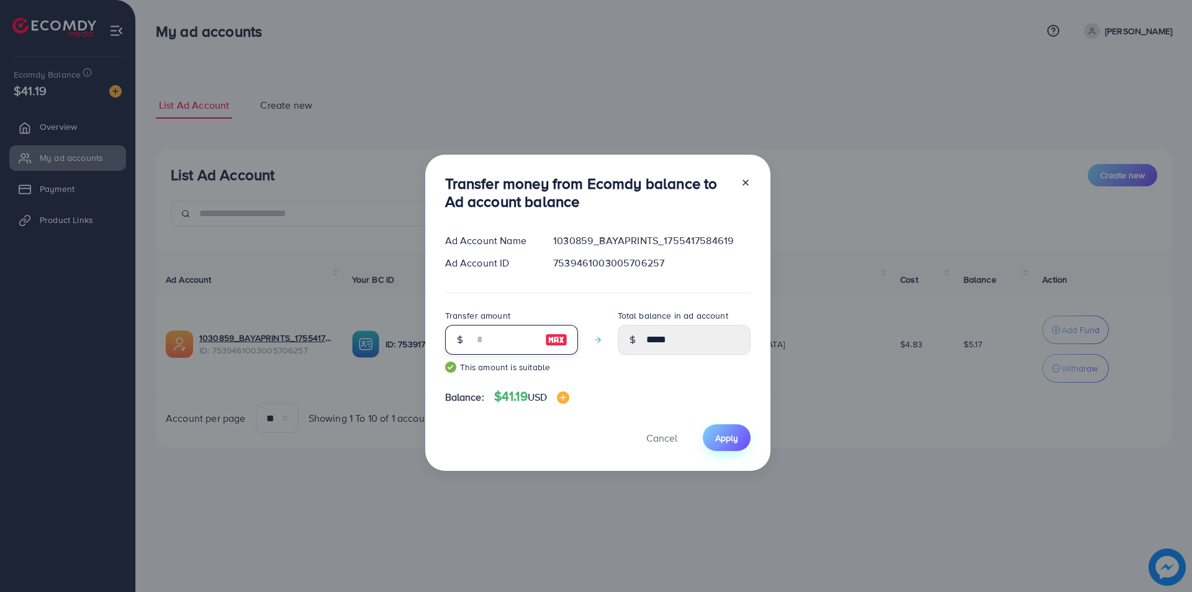
type input "**"
click at [719, 436] on span "Apply" at bounding box center [726, 437] width 23 height 12
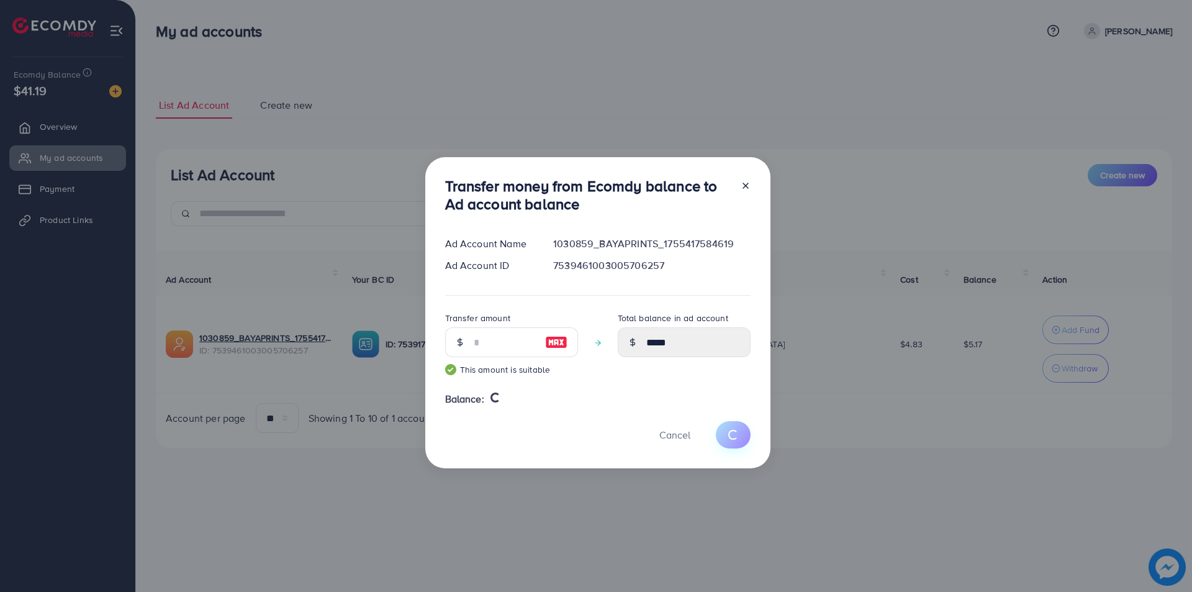
type input "****"
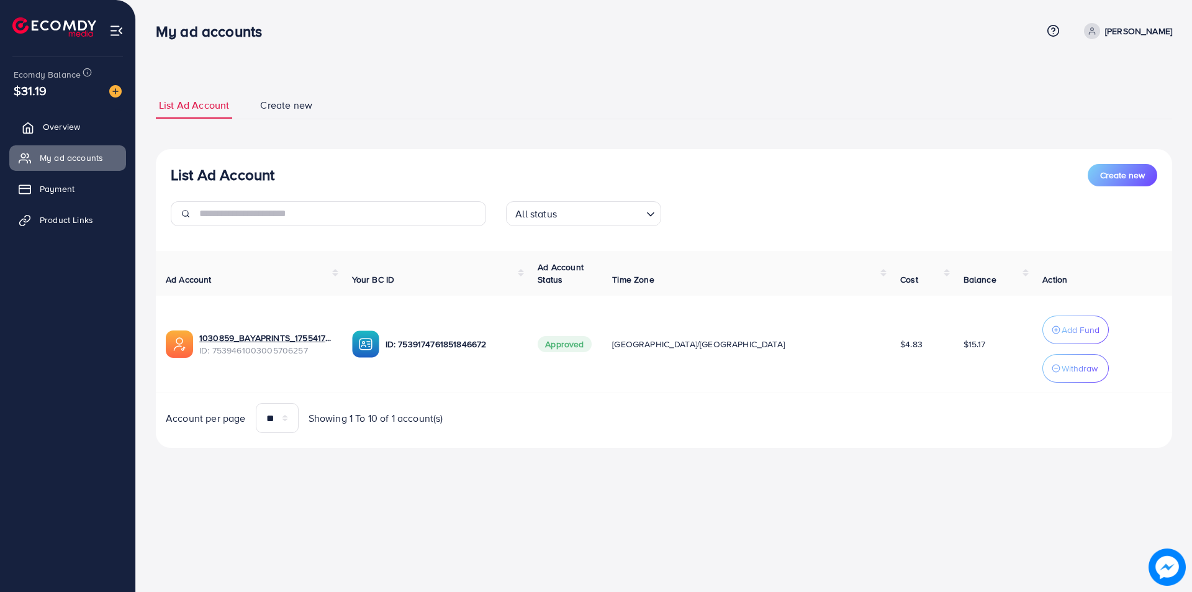
click at [76, 123] on span "Overview" at bounding box center [61, 126] width 37 height 12
